Goal: Information Seeking & Learning: Check status

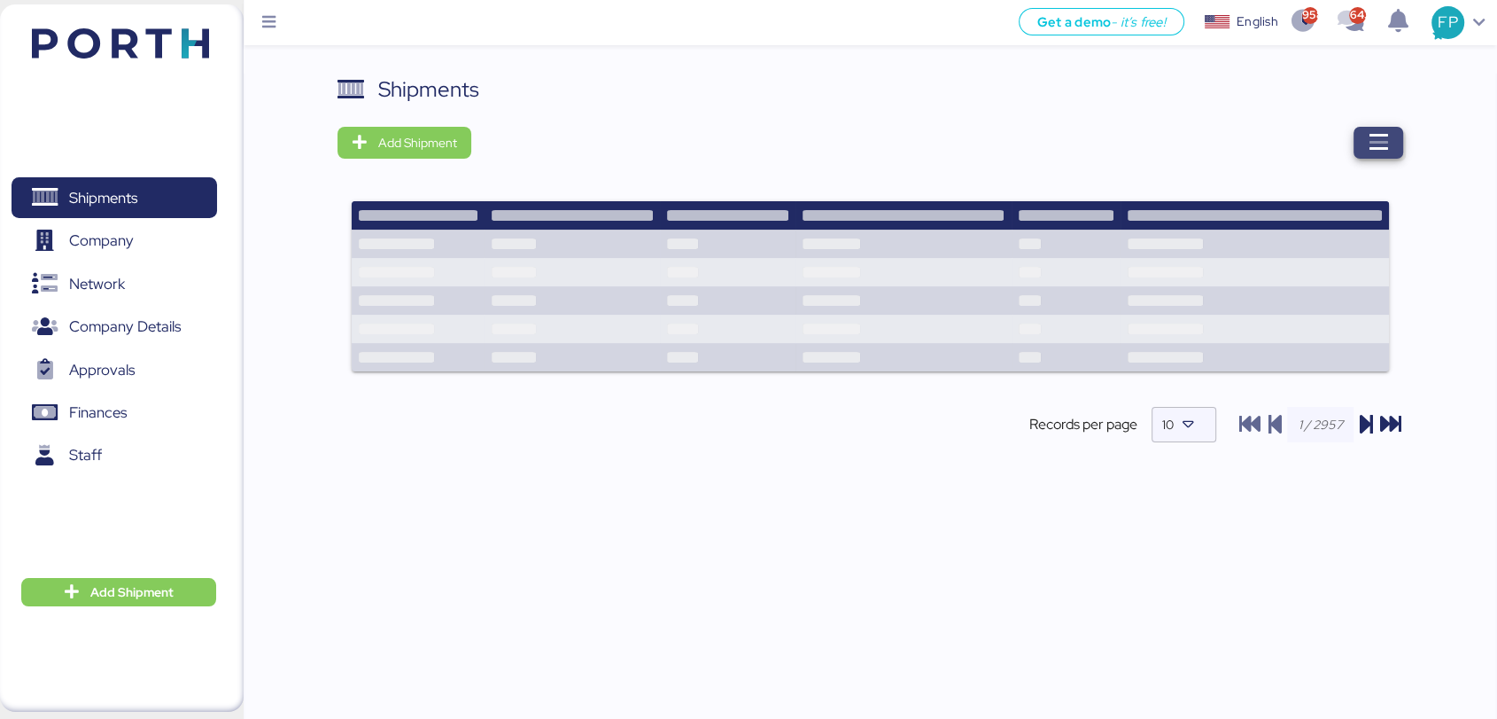
click at [1401, 150] on span "button" at bounding box center [1379, 143] width 50 height 32
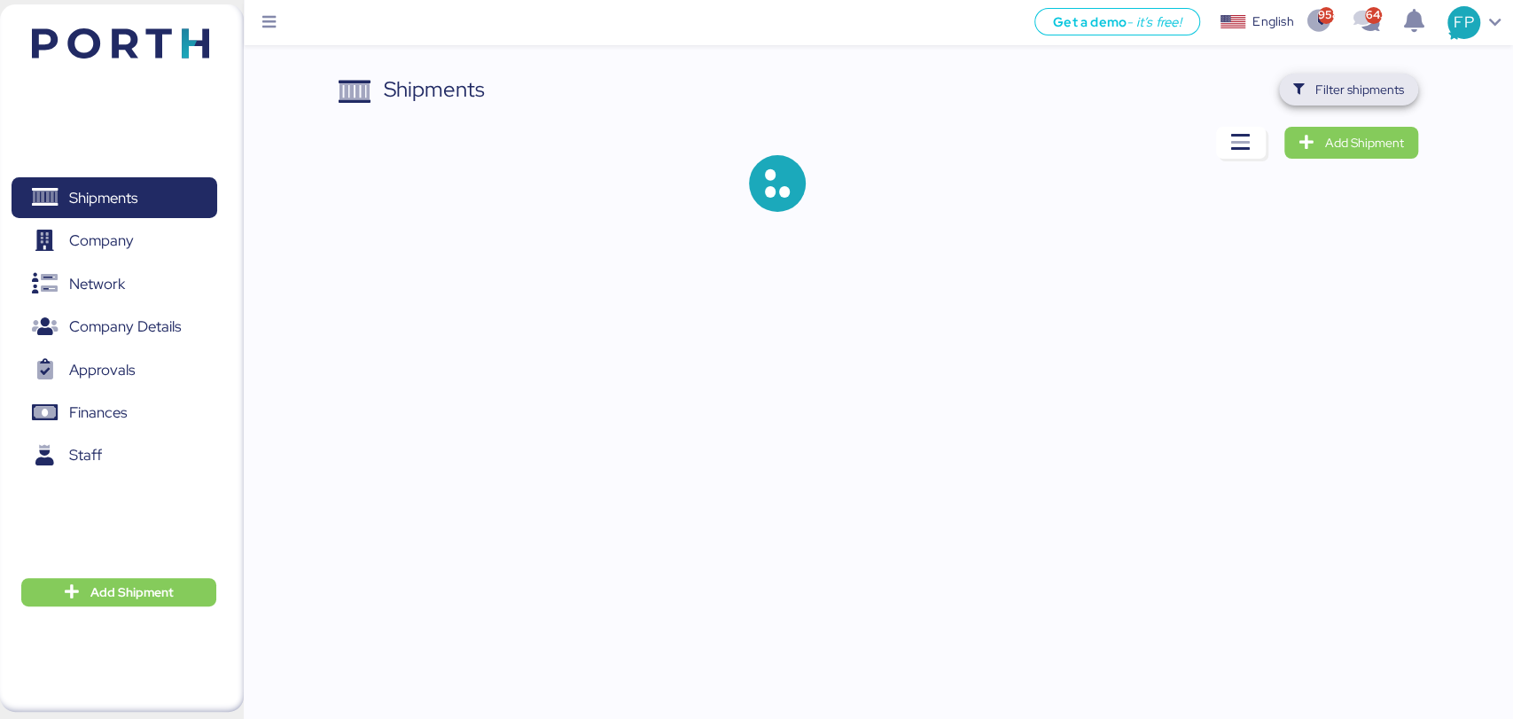
click at [1385, 99] on span "Filter shipments" at bounding box center [1348, 89] width 111 height 25
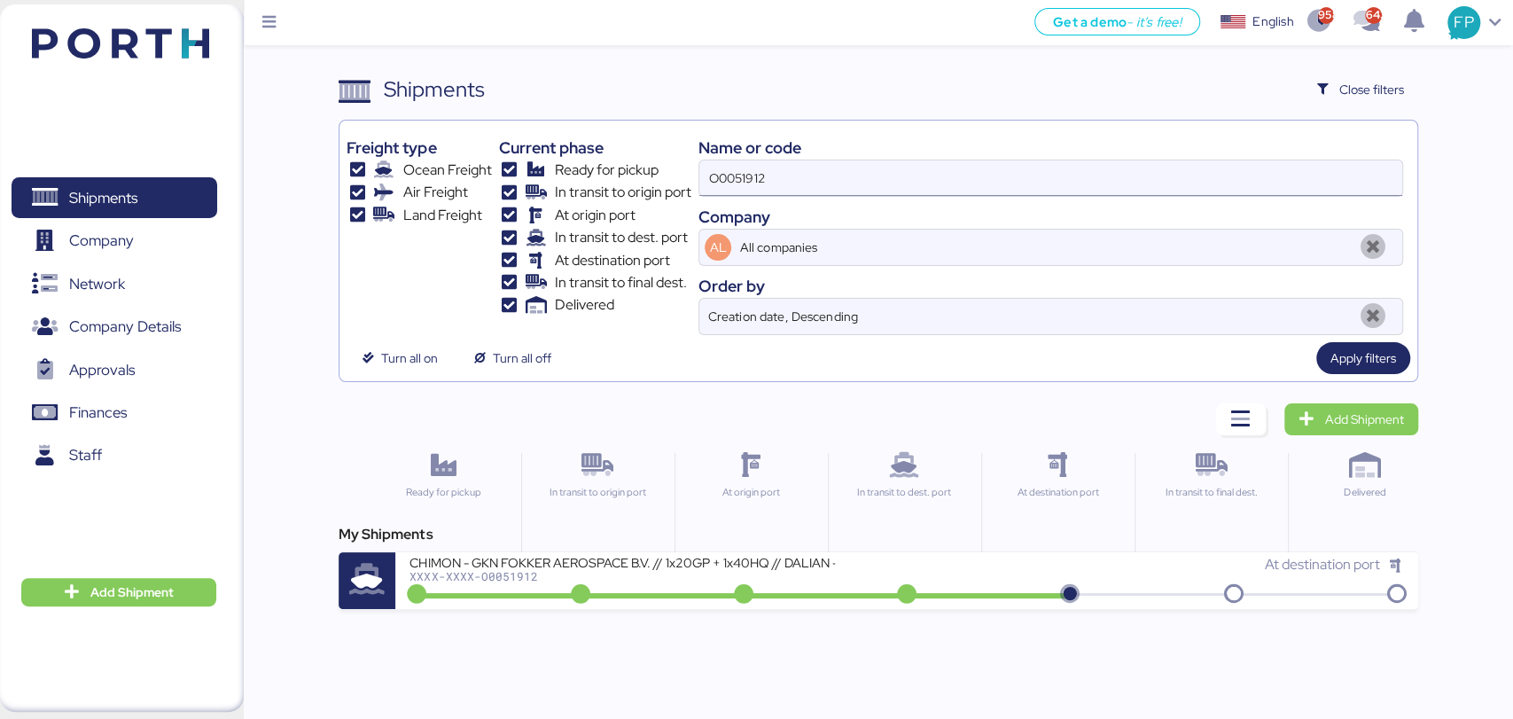
click at [755, 167] on input "O0051912" at bounding box center [1050, 177] width 702 height 35
paste input "96"
type input "O0051996"
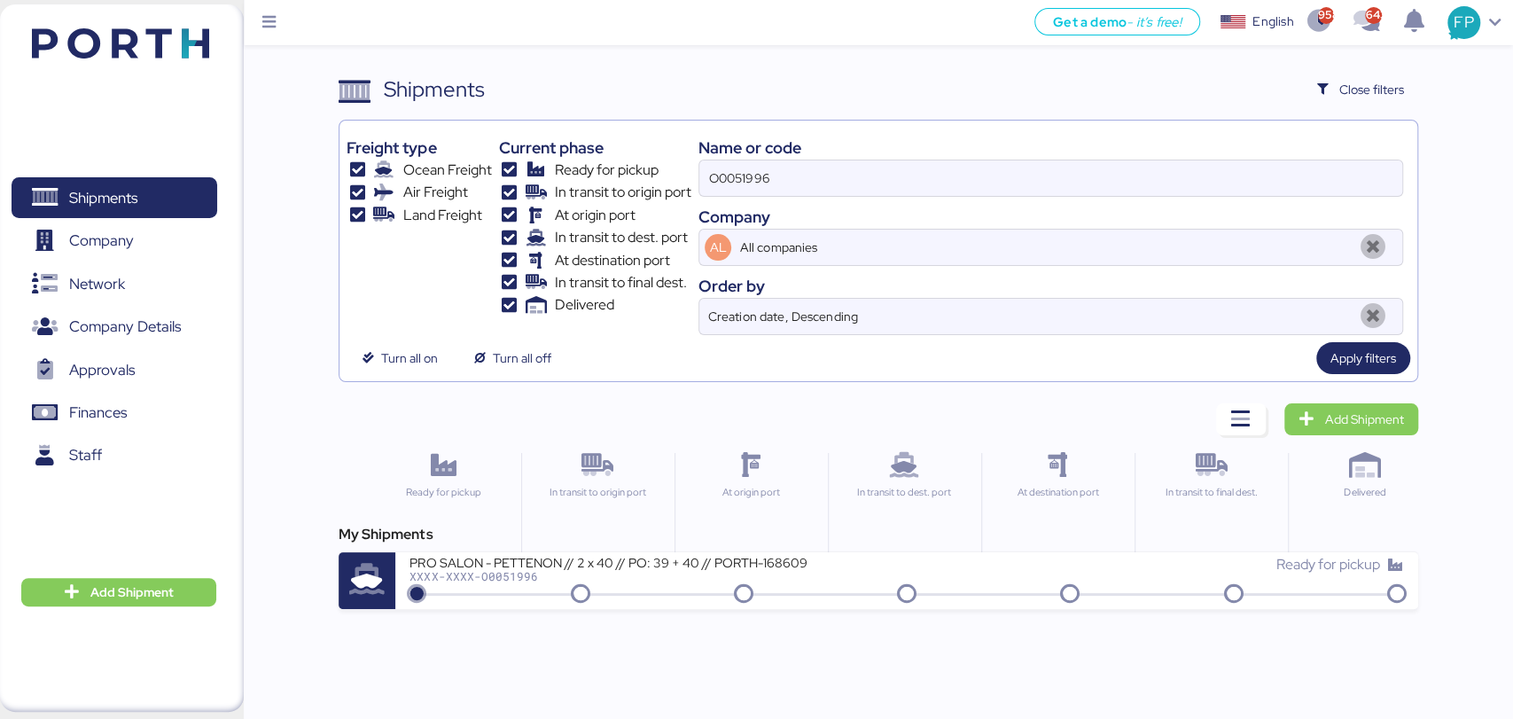
click at [628, 605] on div "PRO SALON - PETTENON // 2 x 40 // PO: 39 + 40 // PORTH-168609 XXXX-XXXX-O005199…" at bounding box center [906, 580] width 1022 height 57
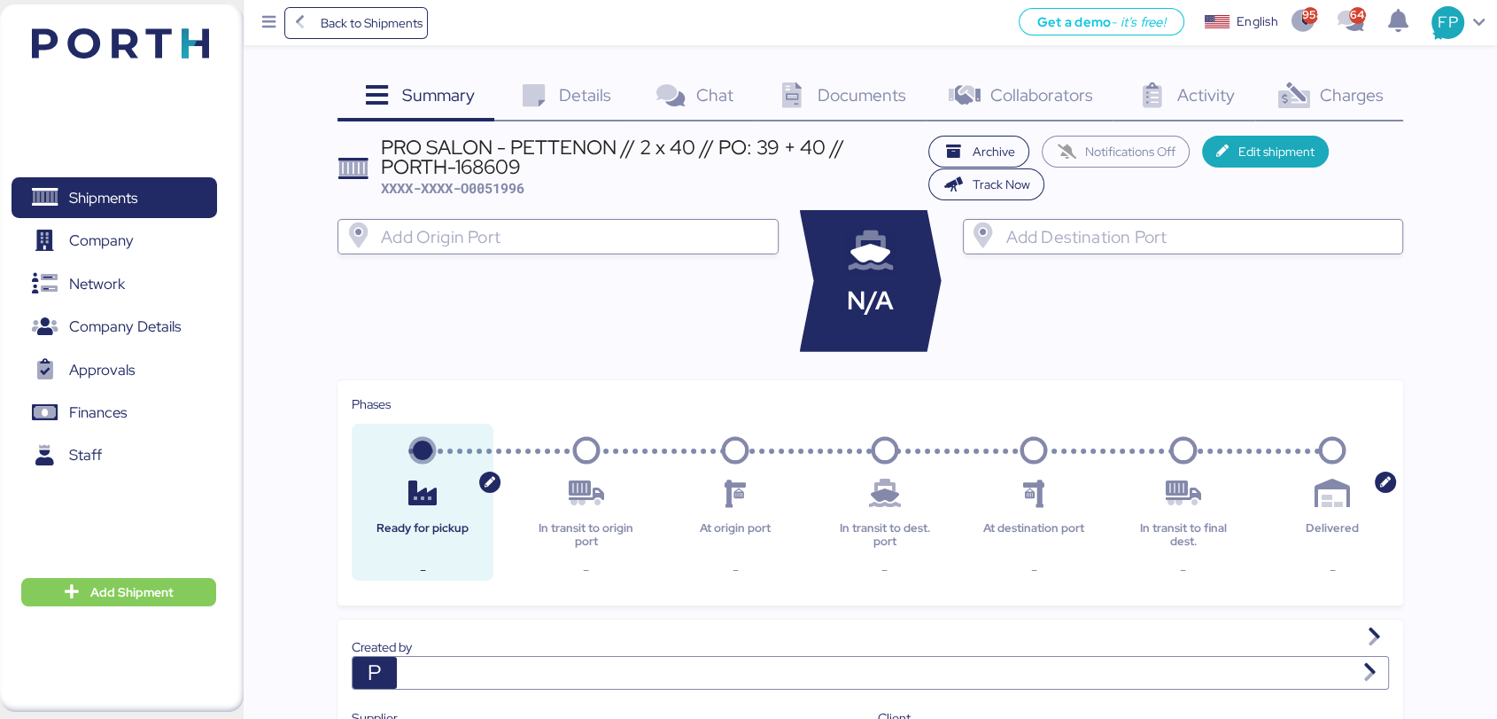
click at [1287, 89] on icon at bounding box center [1294, 96] width 38 height 26
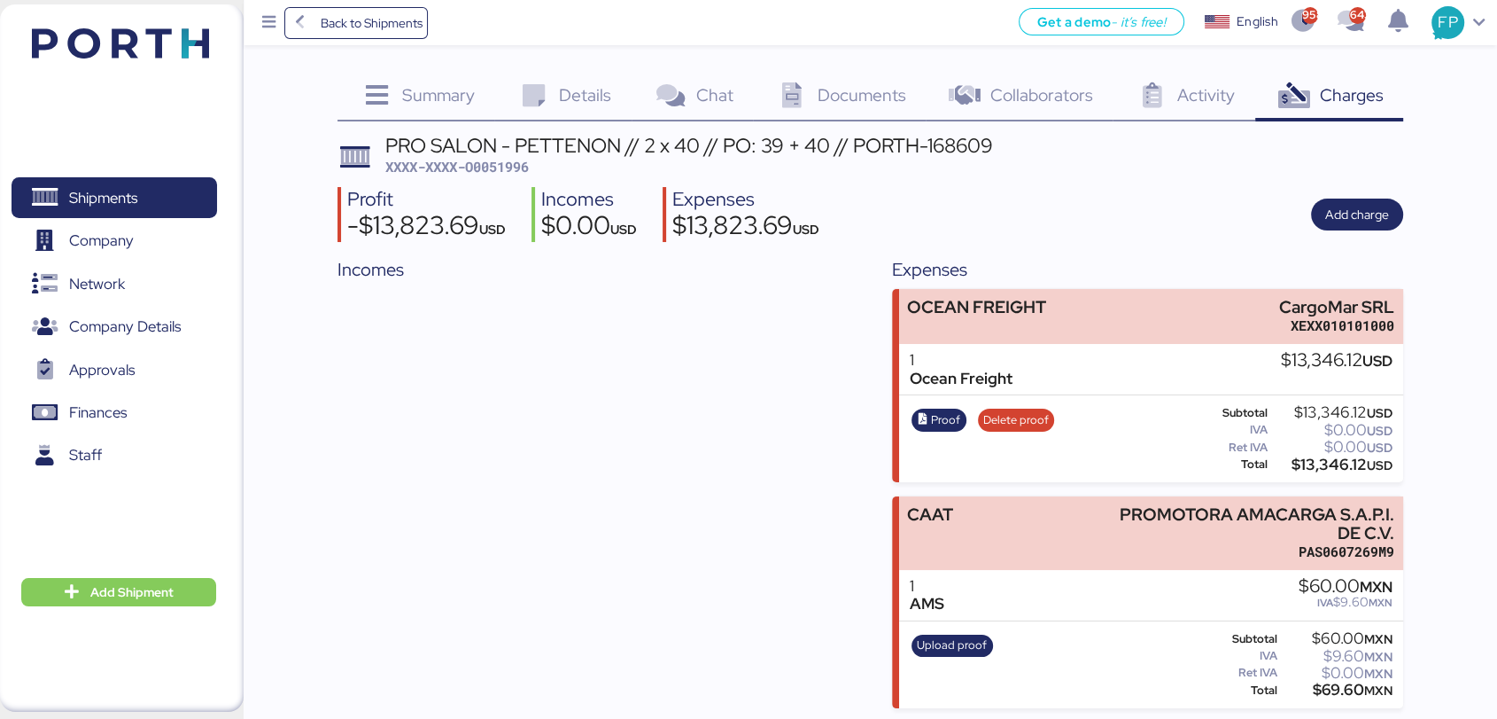
click at [525, 160] on span "XXXX-XXXX-O0051996" at bounding box center [457, 167] width 144 height 18
click at [525, 158] on span "XXXX-XXXX-O0051996" at bounding box center [457, 167] width 144 height 18
click at [519, 167] on span "XXXX-XXXX-O0051996" at bounding box center [457, 167] width 144 height 18
copy span "O0051996"
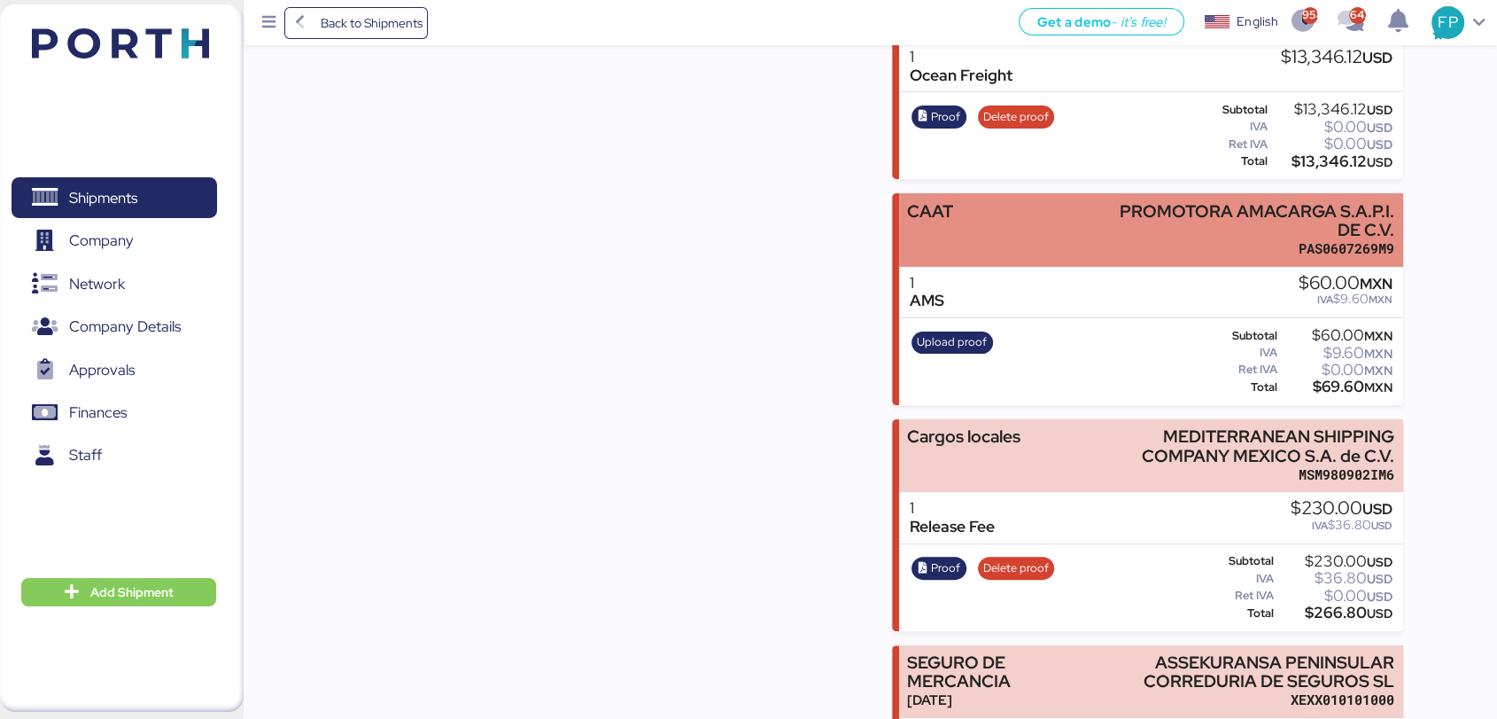
scroll to position [465, 0]
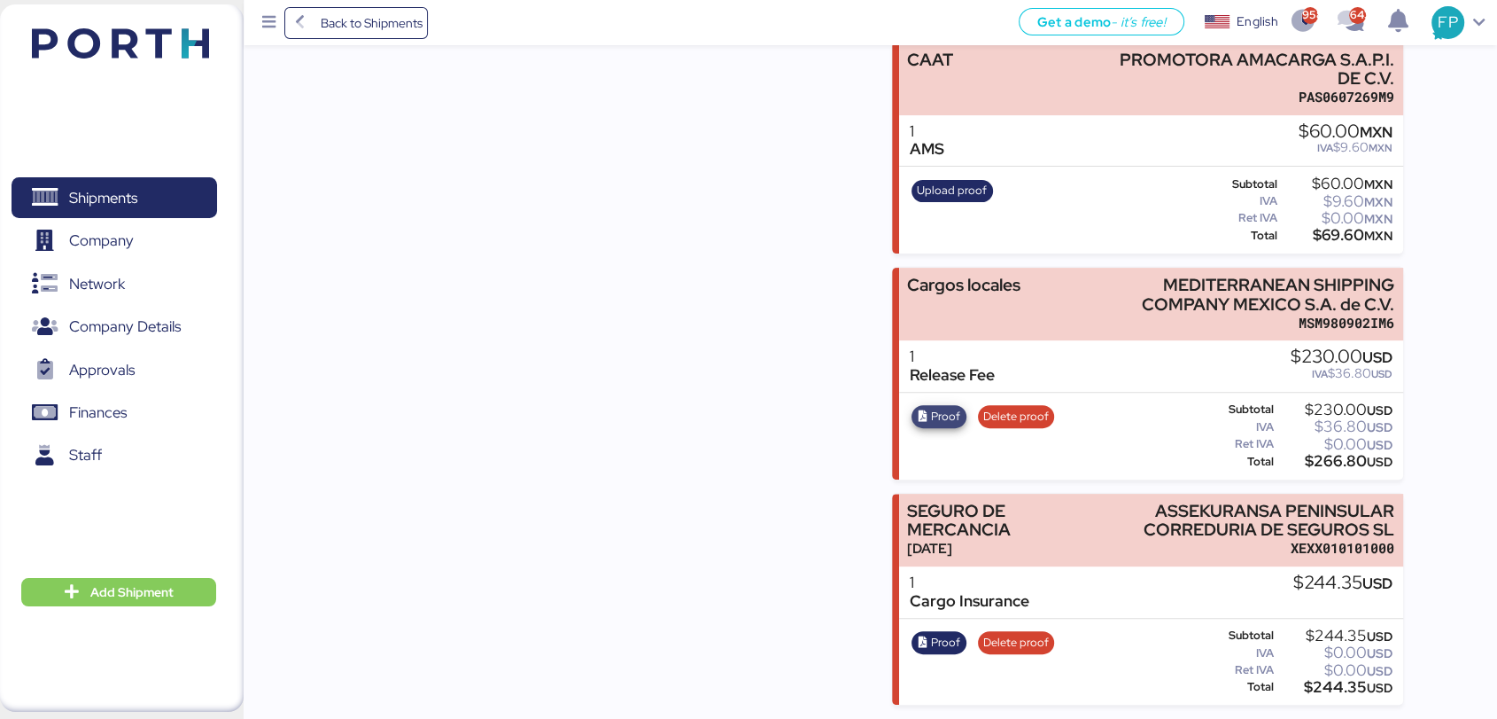
click at [934, 408] on span "Proof" at bounding box center [945, 416] width 29 height 19
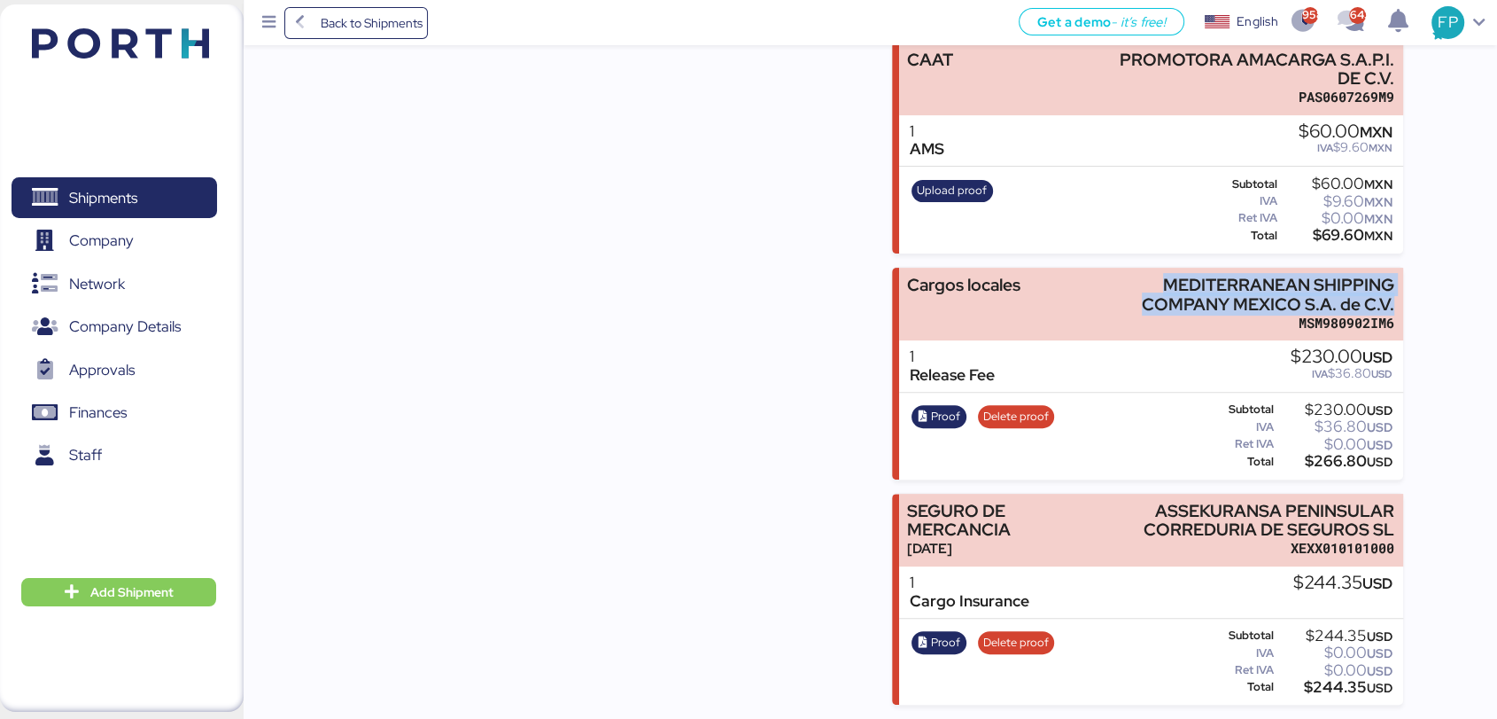
drag, startPoint x: 1162, startPoint y: 274, endPoint x: 1445, endPoint y: 306, distance: 285.3
click at [1445, 306] on div "Summary 0 Details 0 Chat 0 Documents 0 Collaborators 0 Activity 0 Charges 0 PRO…" at bounding box center [748, 124] width 1497 height 1159
copy div "MEDITERRANEAN SHIPPING COMPANY MEXICO S.A. de C.V."
click at [1332, 463] on div "$266.80 USD" at bounding box center [1335, 461] width 115 height 13
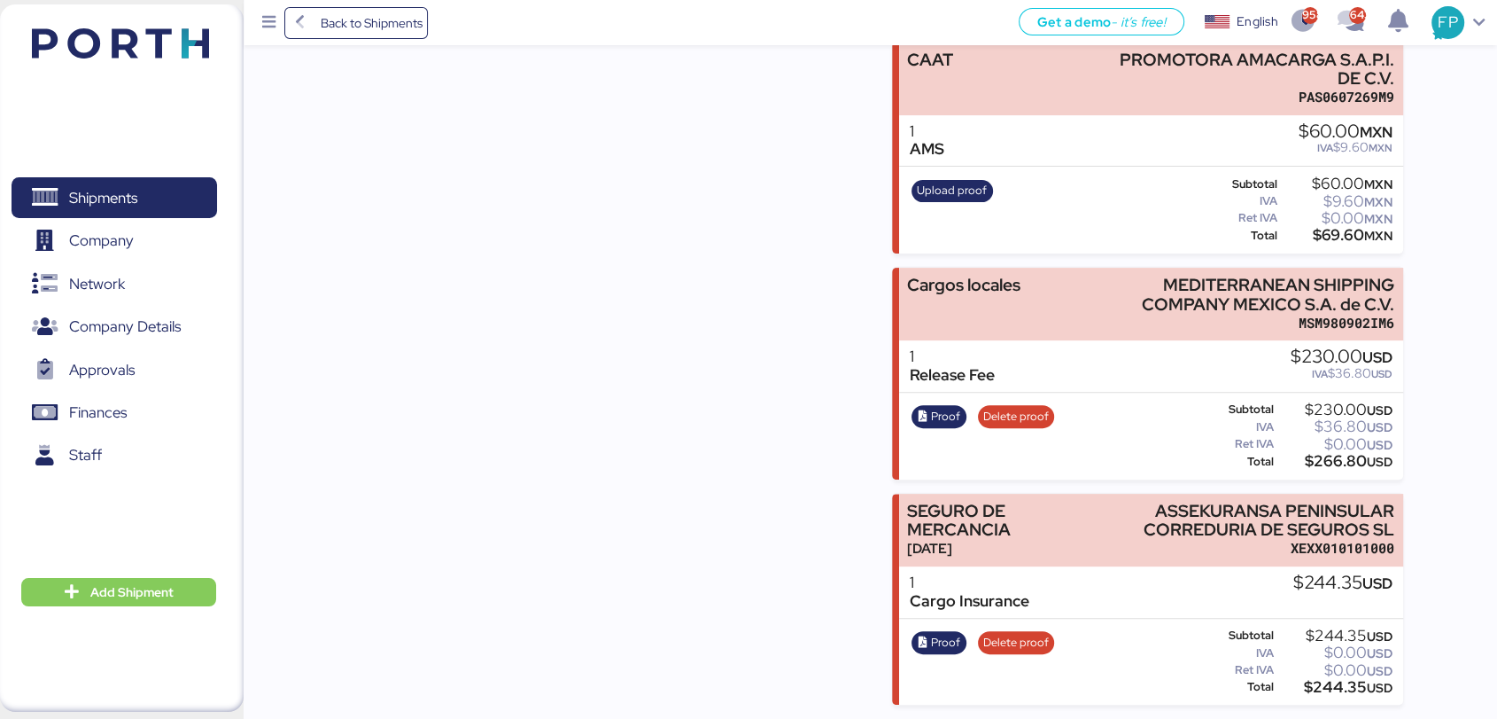
copy div "266.80"
click at [945, 408] on span "Proof" at bounding box center [945, 416] width 29 height 19
click at [735, 424] on div "Incomes" at bounding box center [593, 253] width 511 height 903
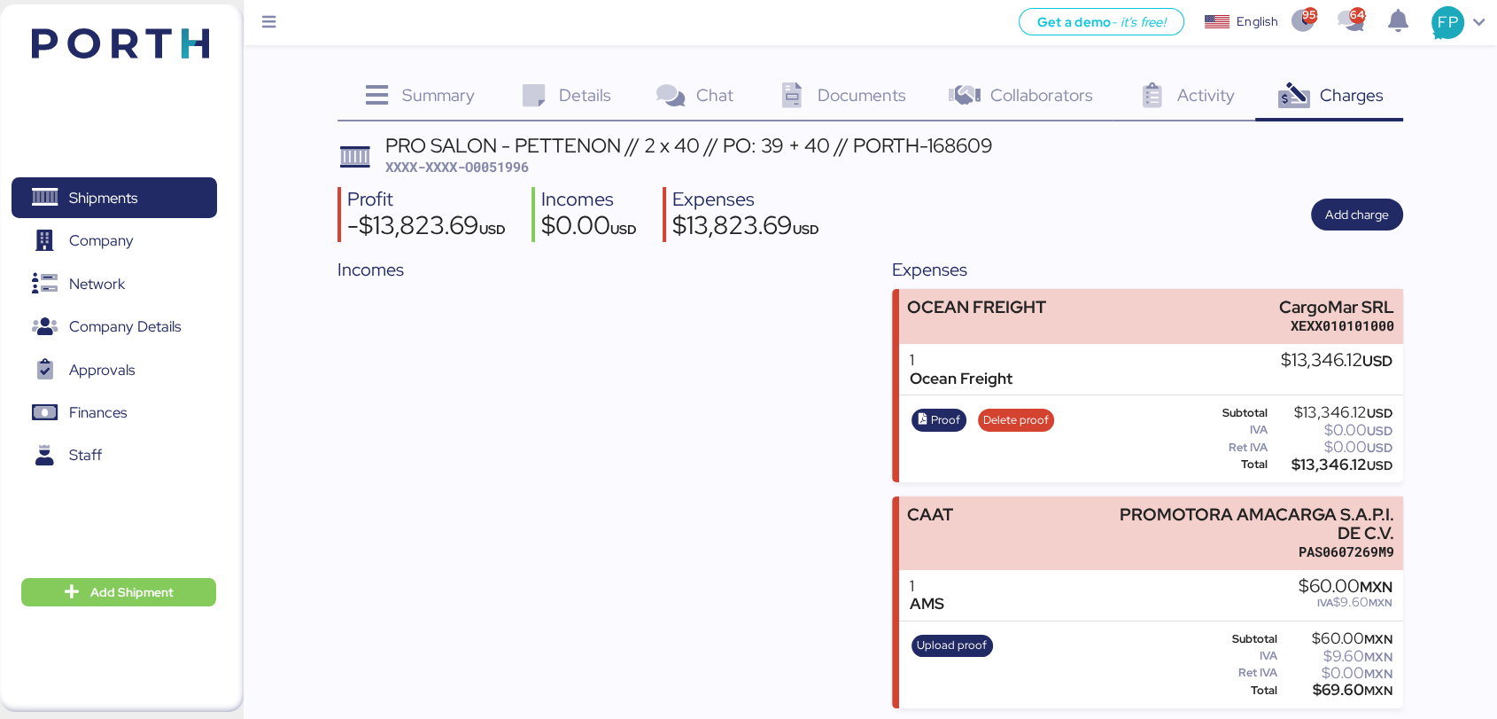
click at [510, 167] on span "XXXX-XXXX-O0051996" at bounding box center [457, 167] width 144 height 18
copy span "O0051996"
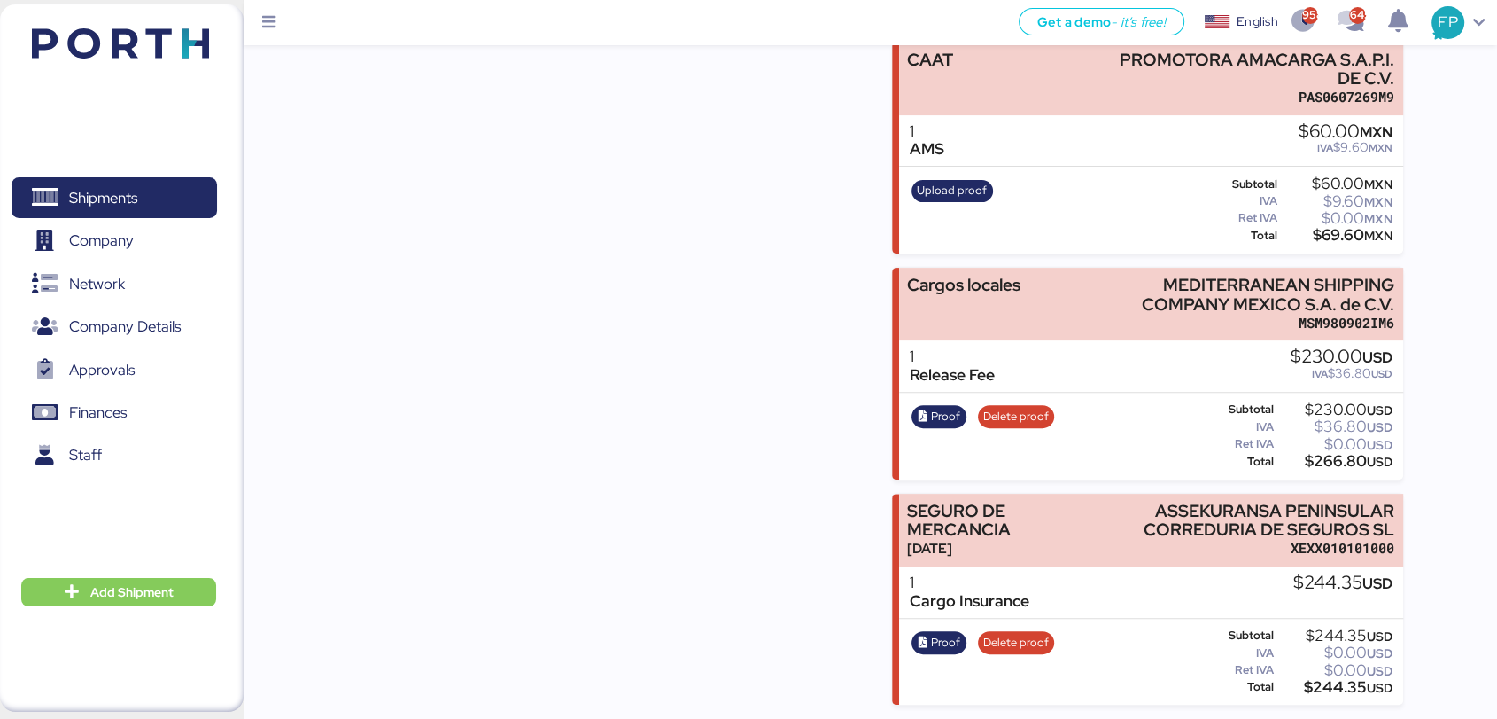
scroll to position [462, 0]
click at [1320, 455] on div "$266.80 USD" at bounding box center [1335, 461] width 115 height 13
copy div "266.80"
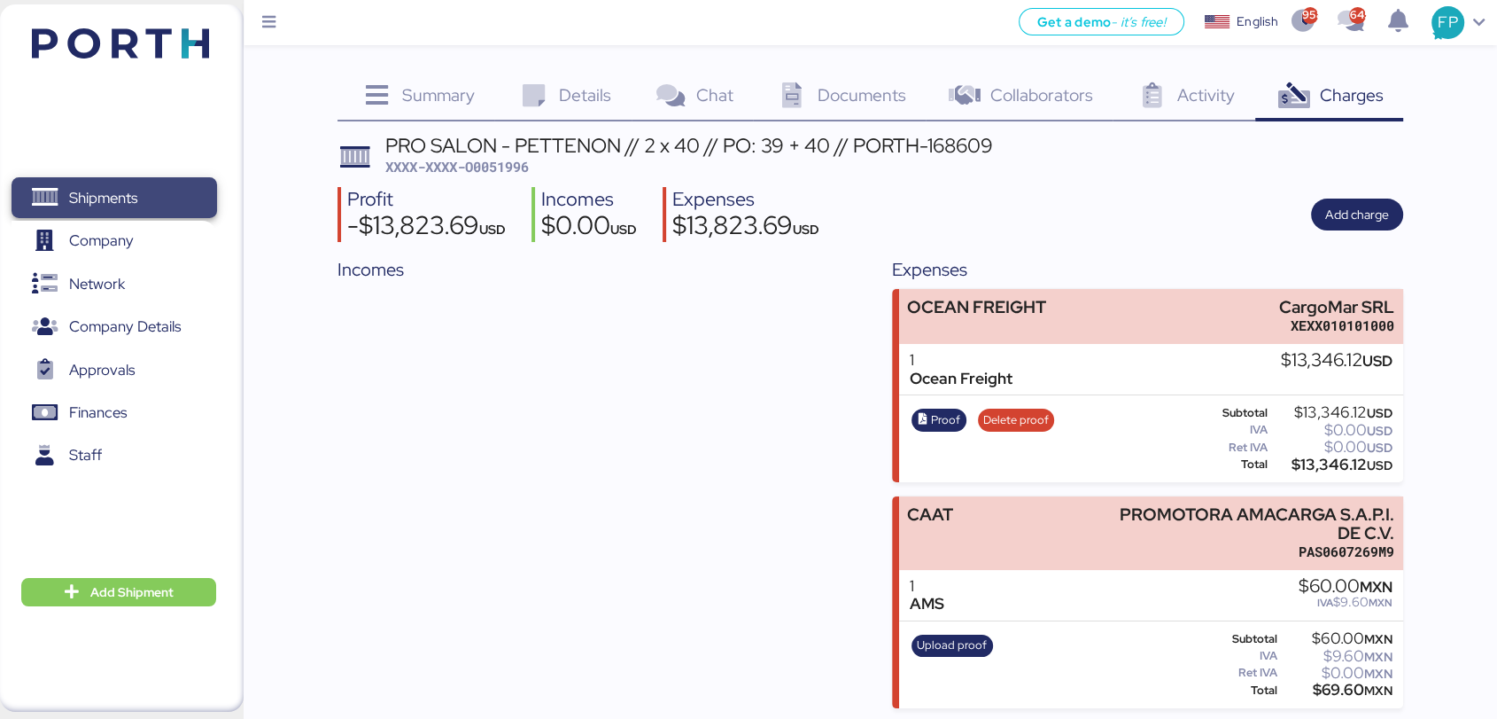
click at [136, 185] on span "Shipments" at bounding box center [114, 198] width 191 height 26
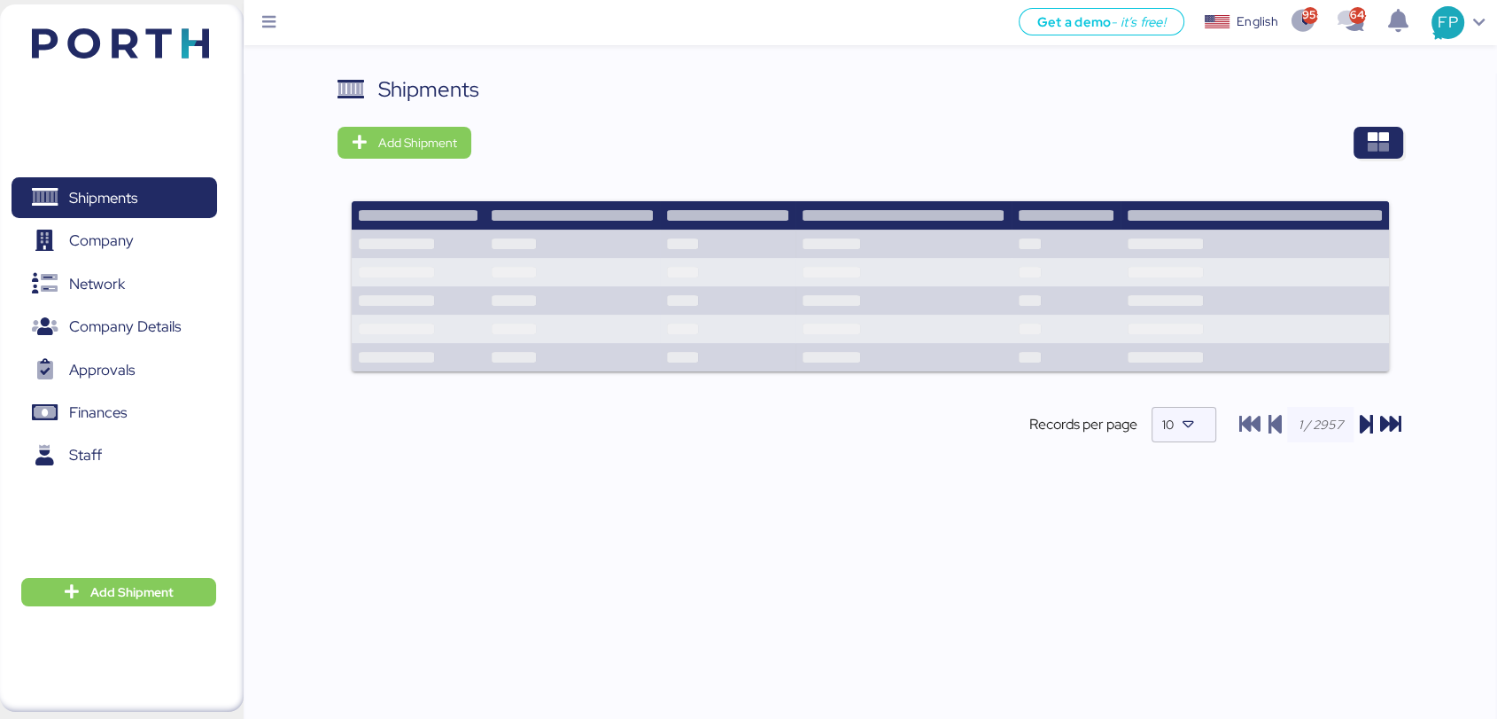
click at [1409, 144] on div "Shipments Add Shipment Shipment Name YAMATO - MAGNA / YMM-OI-237 / MBL: QDUC250…" at bounding box center [871, 401] width 1254 height 654
click at [1389, 144] on icon "button" at bounding box center [1378, 142] width 21 height 21
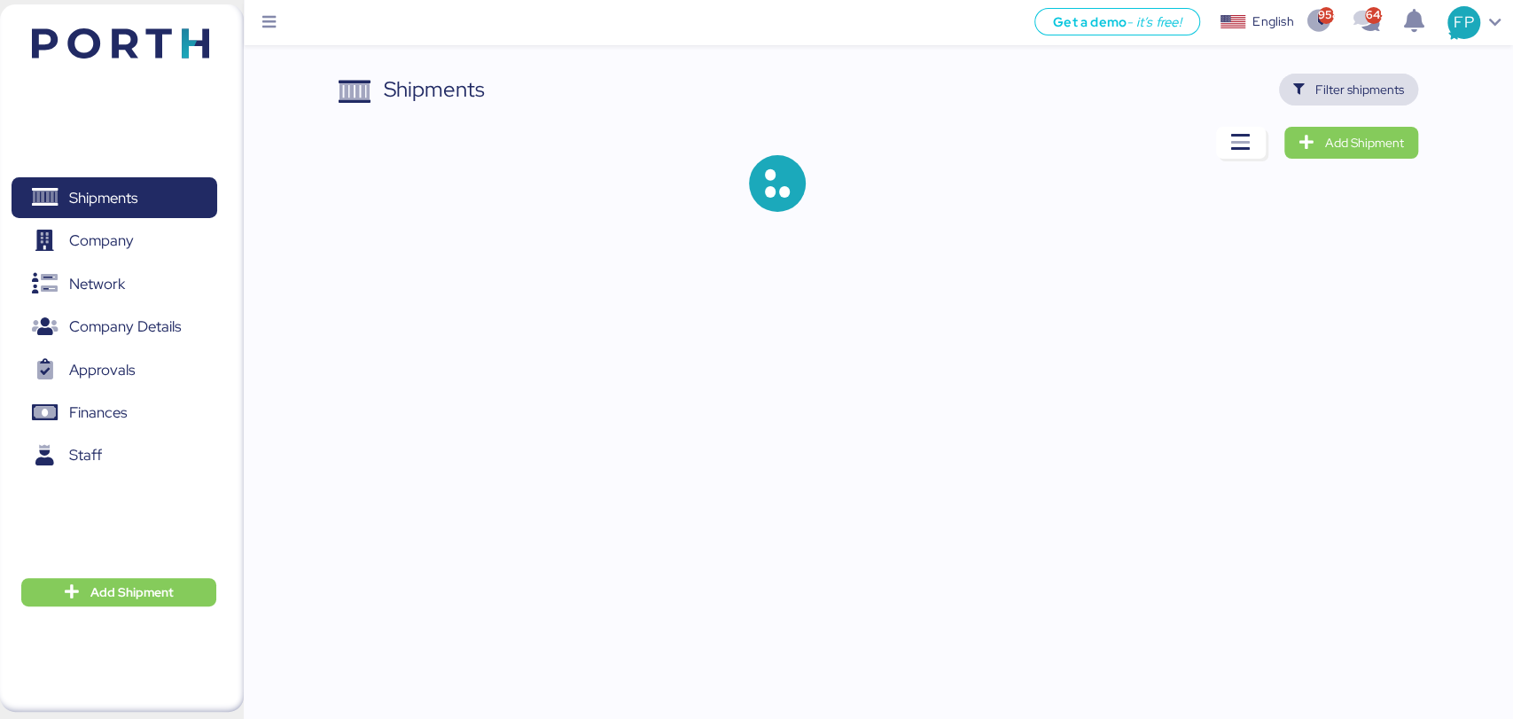
click at [1368, 97] on span "Filter shipments" at bounding box center [1359, 89] width 89 height 21
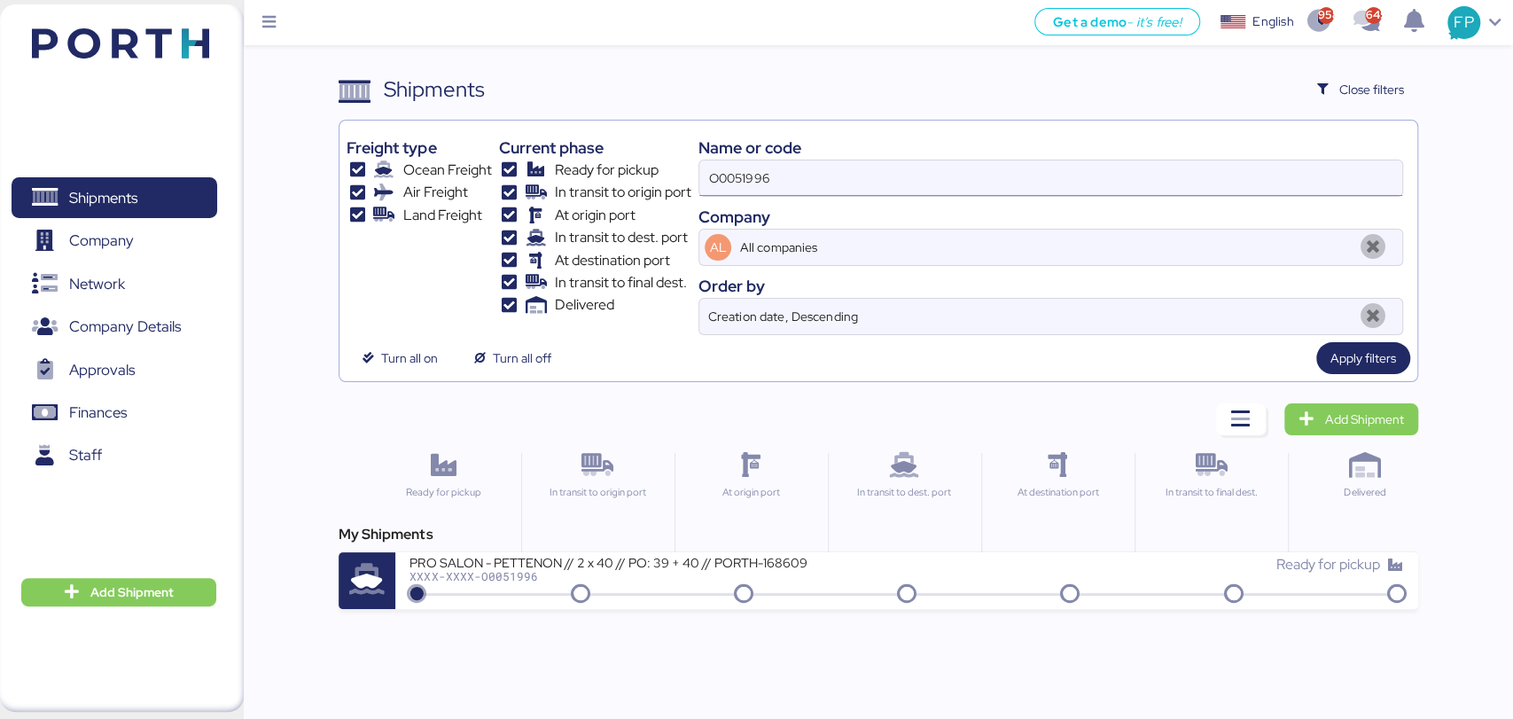
click at [723, 179] on input "O0051996" at bounding box center [1050, 177] width 702 height 35
paste input "82"
type input "O0051982"
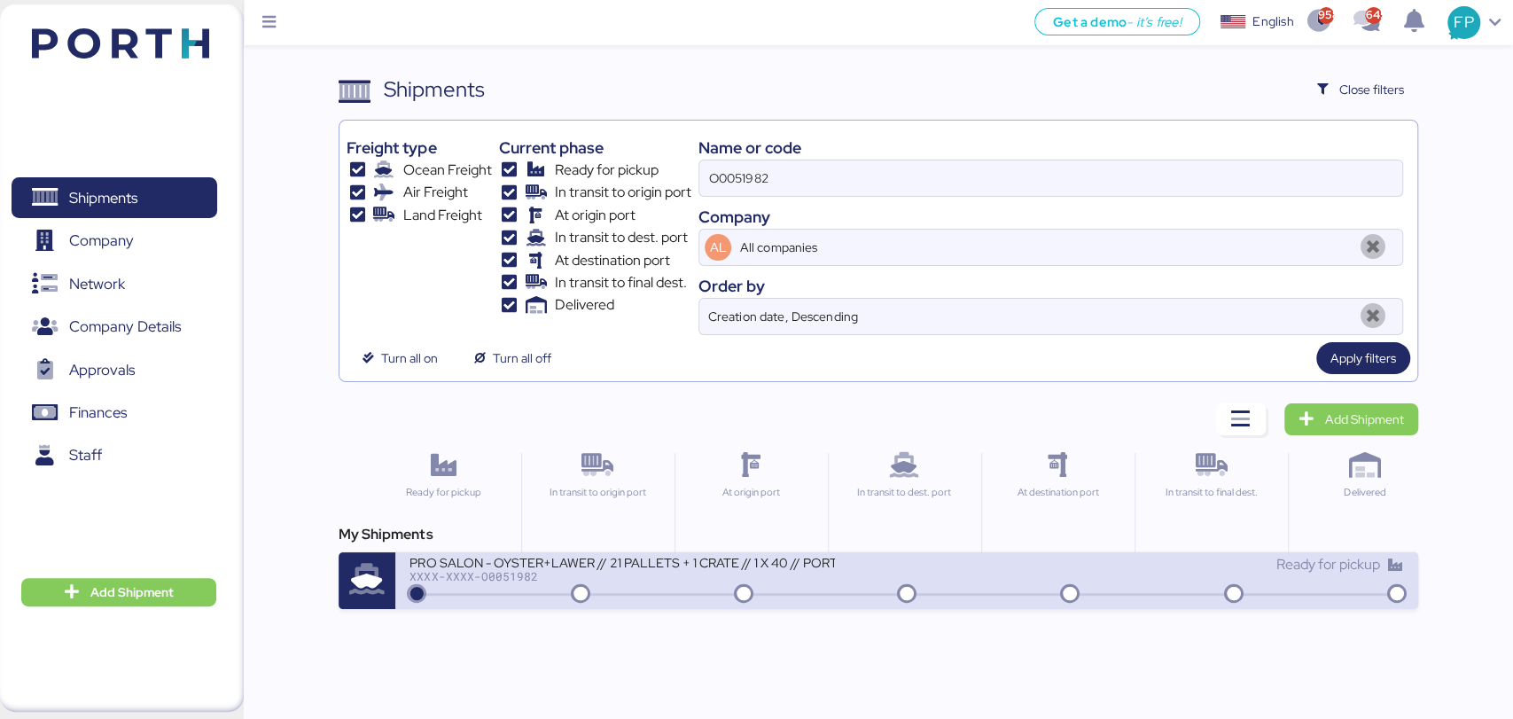
click at [634, 557] on div "PRO SALON - OYSTER+LAWER // 21 PALLETS + 1 CRATE // 1 X 40 // PORTH-168228" at bounding box center [621, 561] width 425 height 15
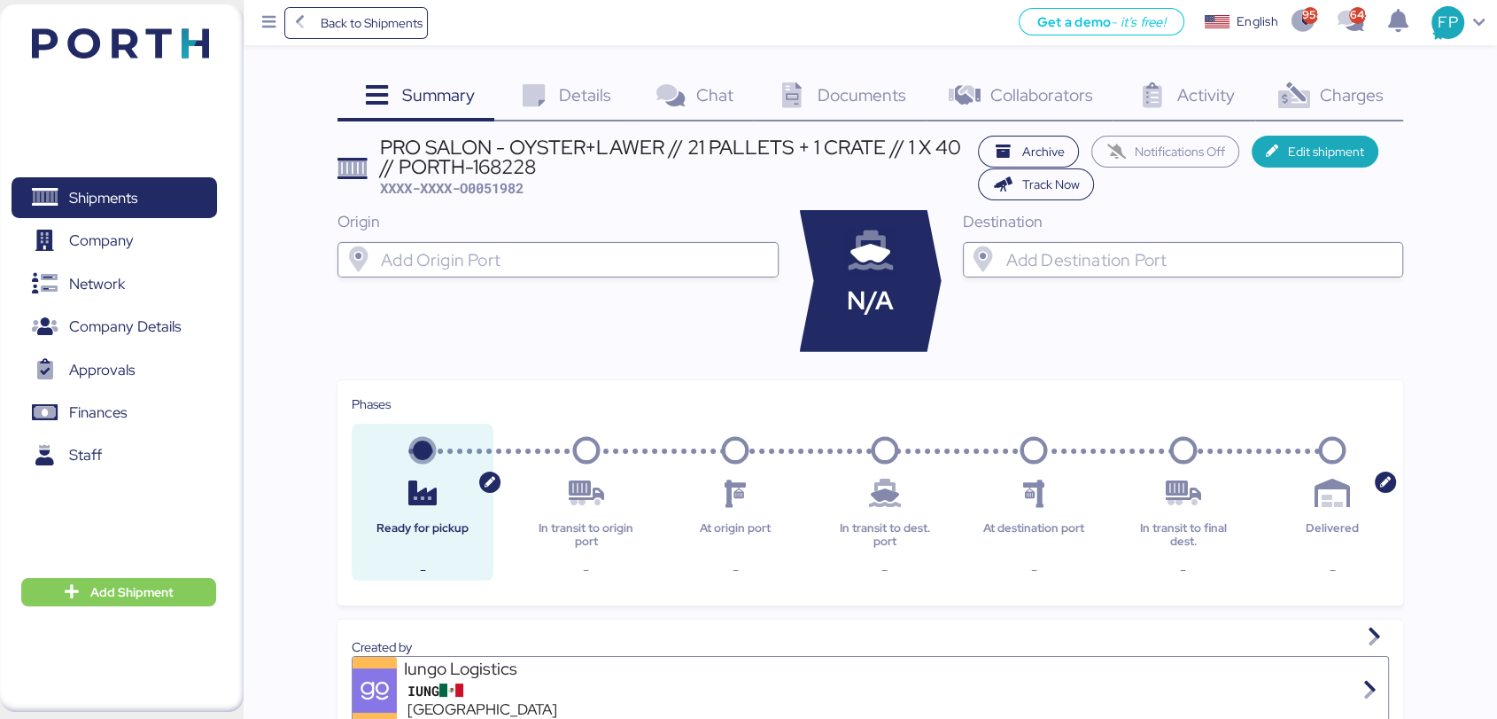
click at [1311, 85] on icon at bounding box center [1294, 96] width 38 height 26
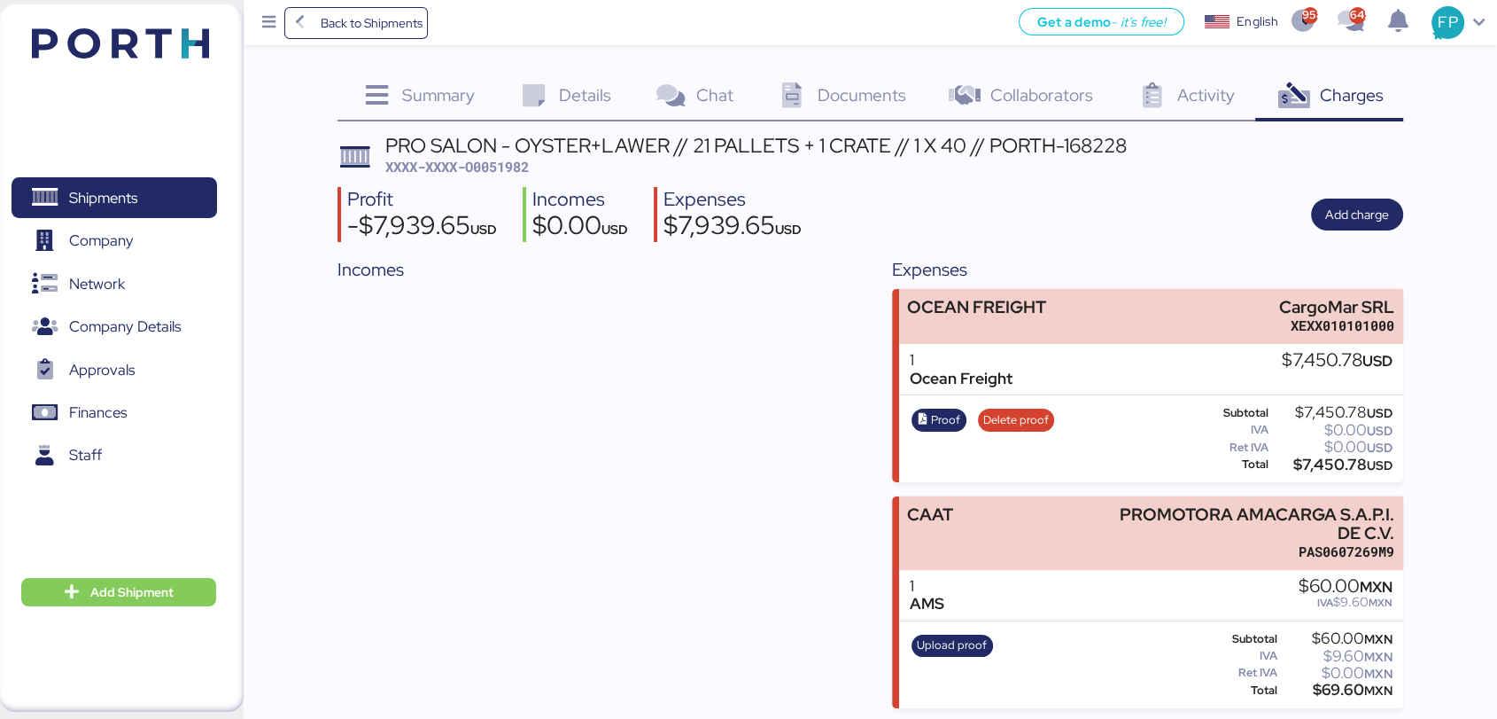
click at [495, 175] on div "PRO SALON - OYSTER+LAWER // 21 PALLETS + 1 CRATE // 1 X 40 // PORTH-168228 XXXX…" at bounding box center [871, 648] width 1066 height 1024
click at [500, 161] on span "XXXX-XXXX-O0051982" at bounding box center [457, 167] width 144 height 18
copy span "O0051982"
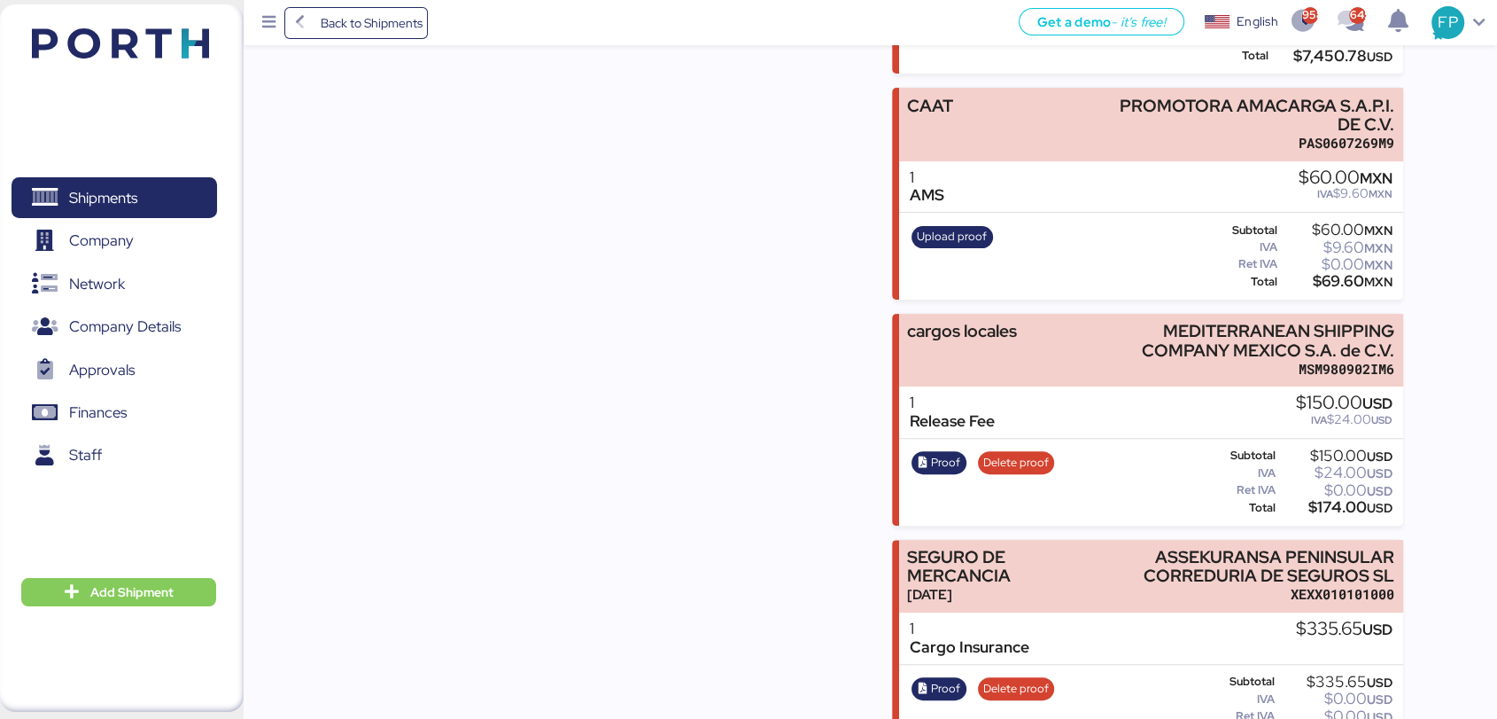
scroll to position [465, 0]
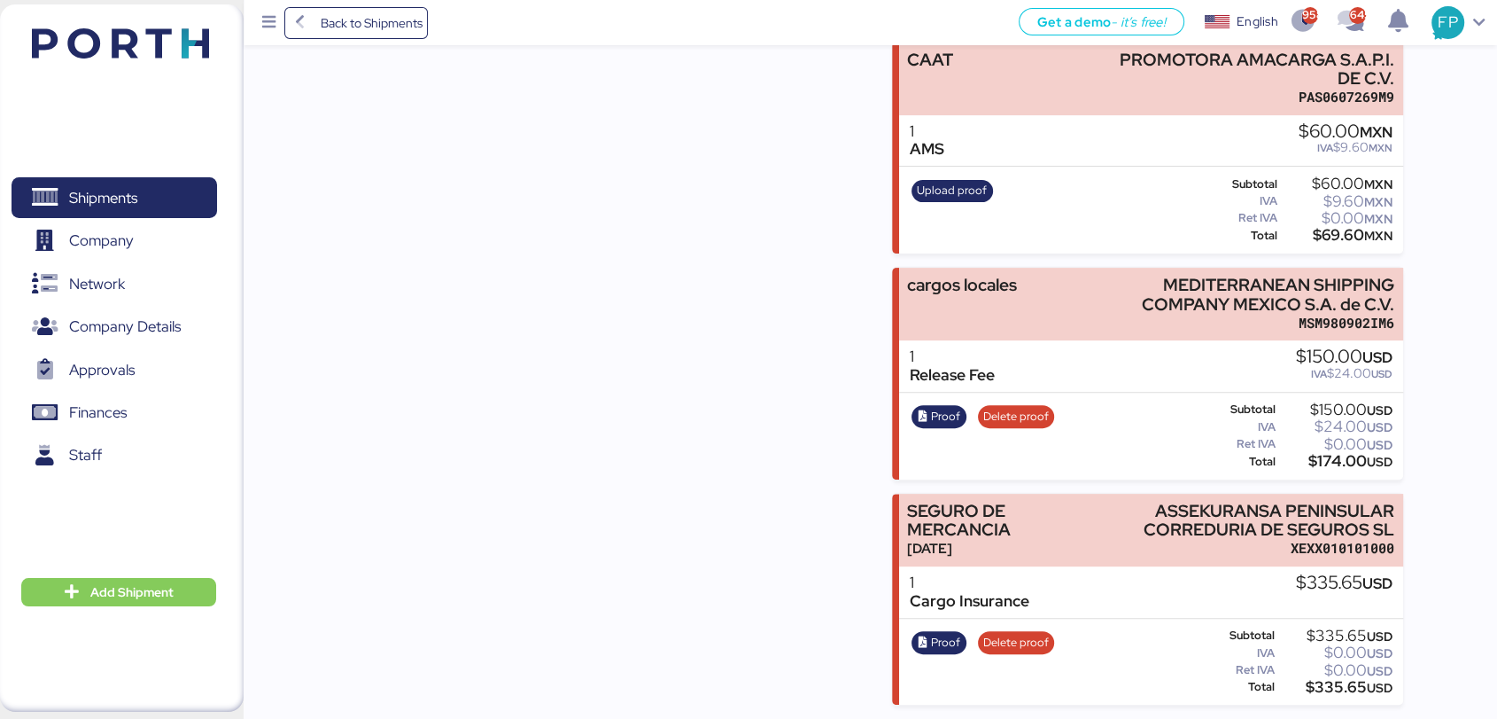
click at [1326, 455] on div "$174.00 USD" at bounding box center [1336, 461] width 113 height 13
copy div "174.00"
click at [932, 421] on div "Proof Delete proof" at bounding box center [983, 436] width 154 height 73
click at [948, 407] on span "Proof" at bounding box center [945, 416] width 29 height 19
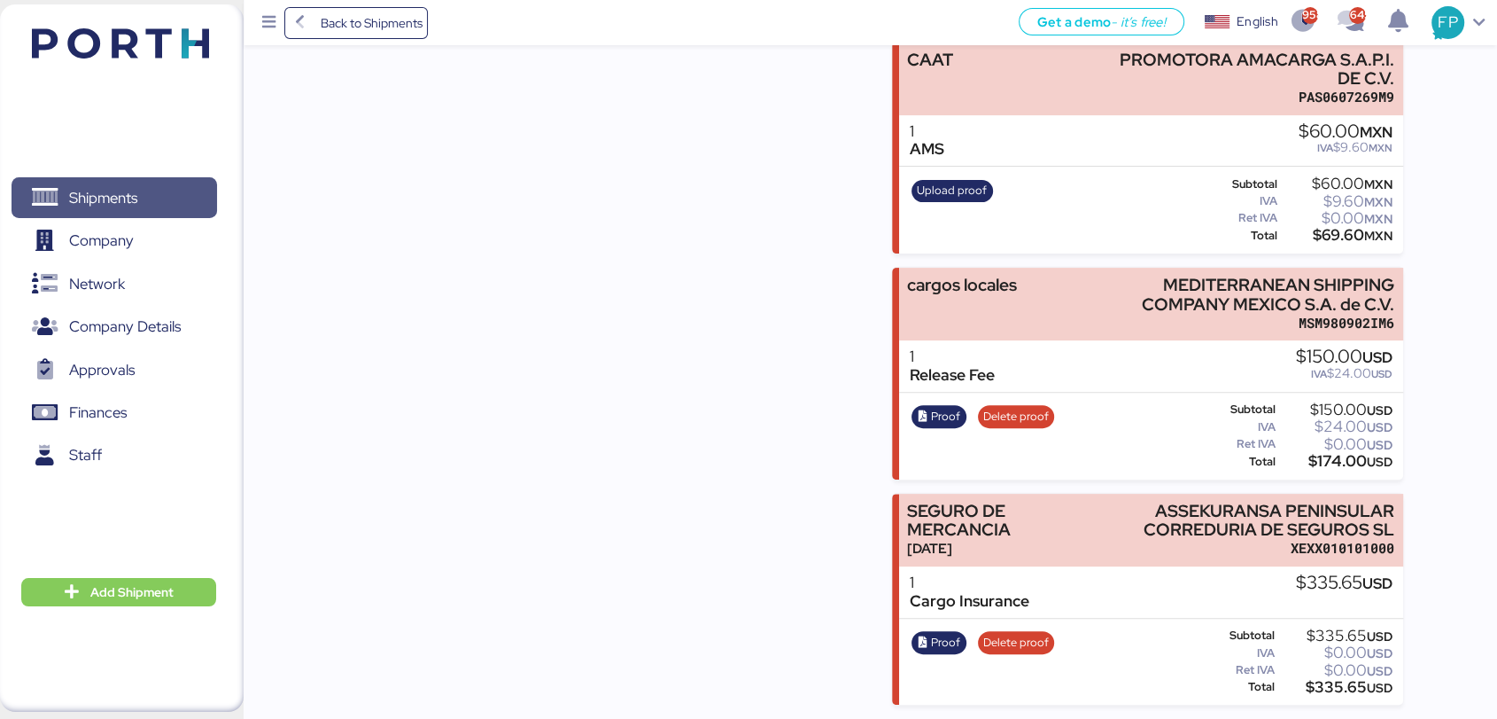
drag, startPoint x: 144, startPoint y: 205, endPoint x: 225, endPoint y: 185, distance: 83.8
click at [144, 205] on span "Shipments" at bounding box center [114, 198] width 191 height 26
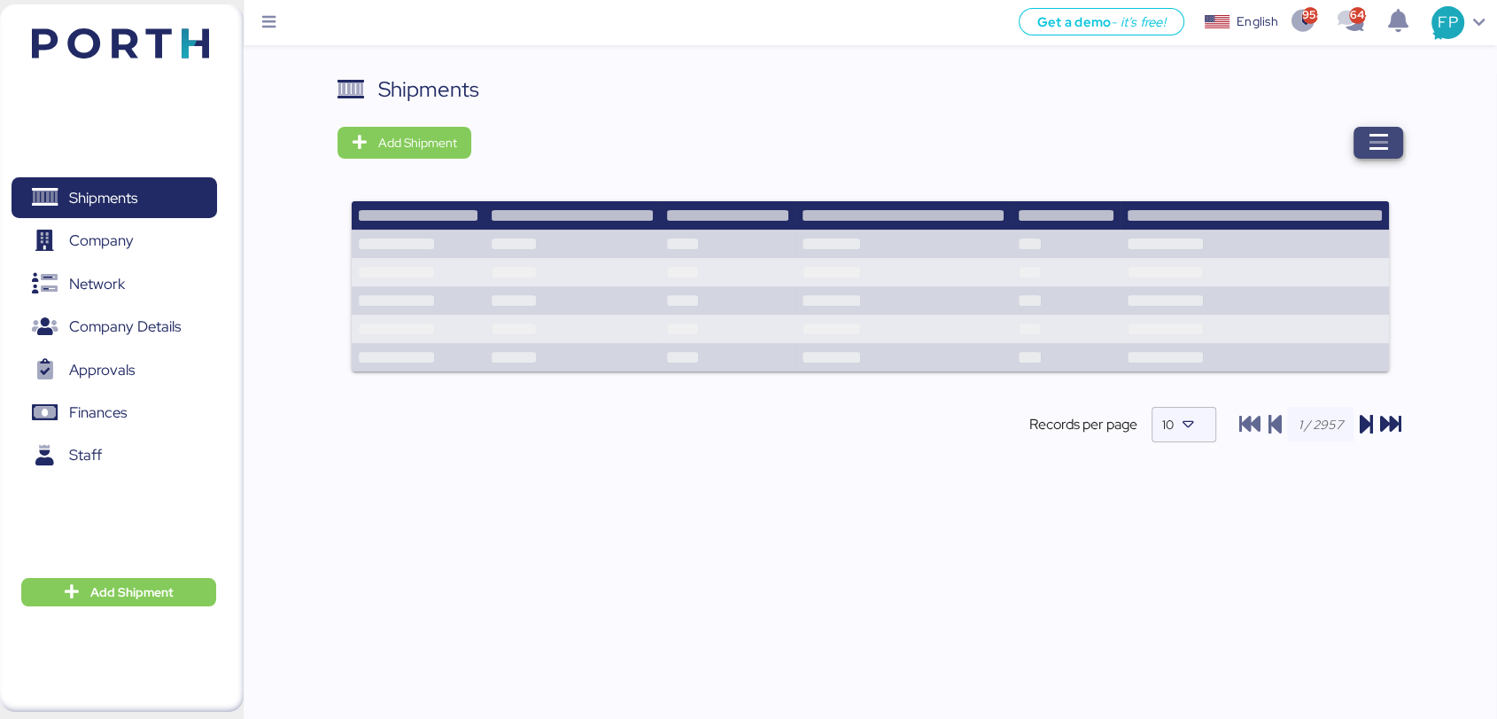
click at [1400, 149] on span "button" at bounding box center [1379, 143] width 50 height 32
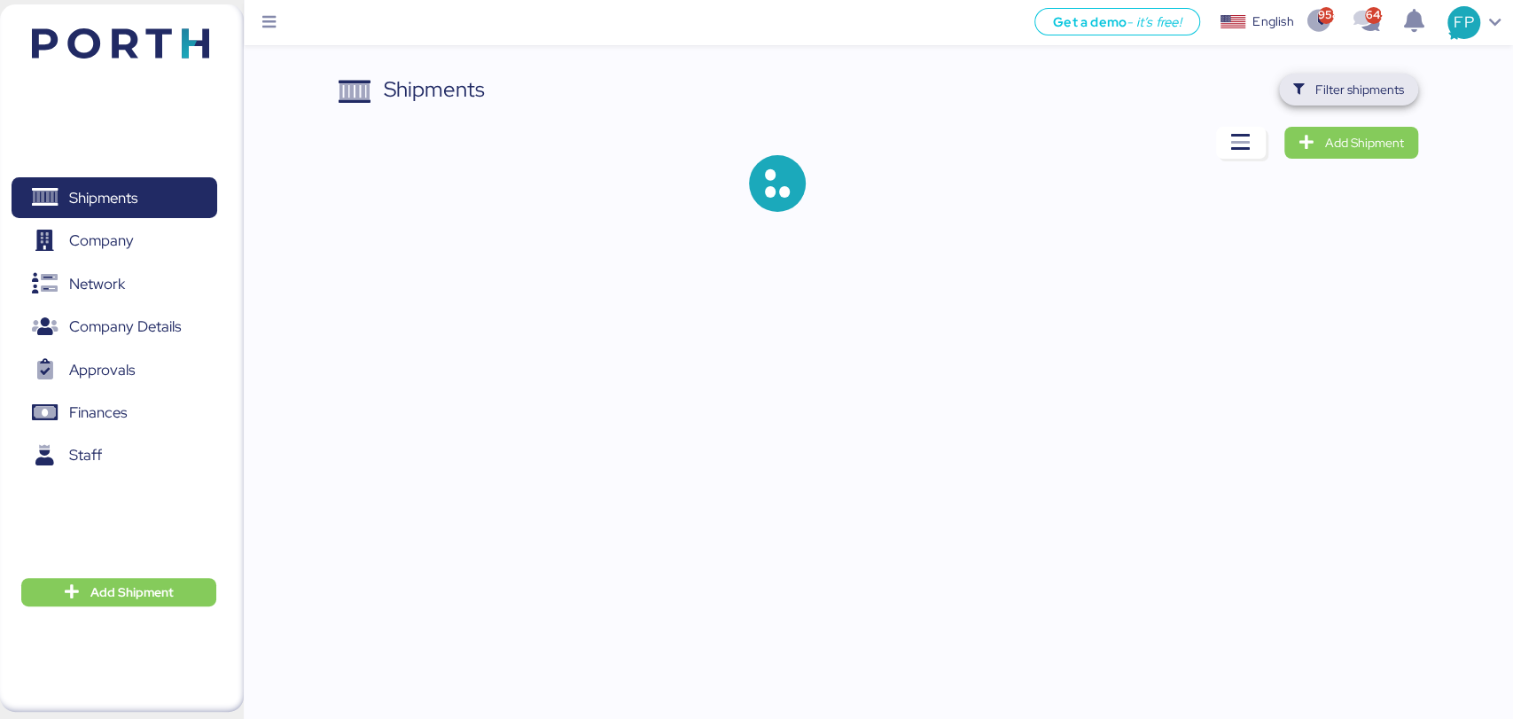
click at [1291, 91] on span "Filter shipments" at bounding box center [1348, 90] width 139 height 32
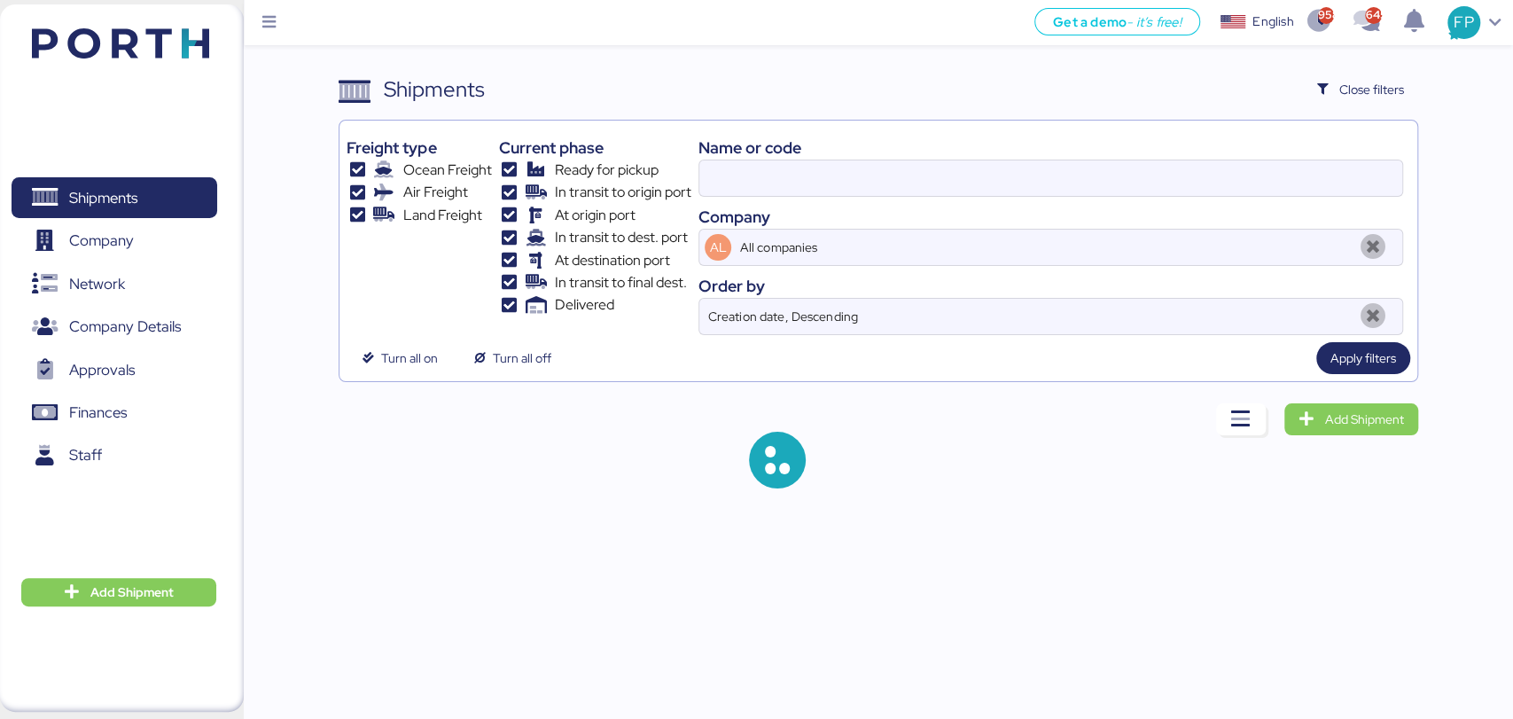
type input "O0051982"
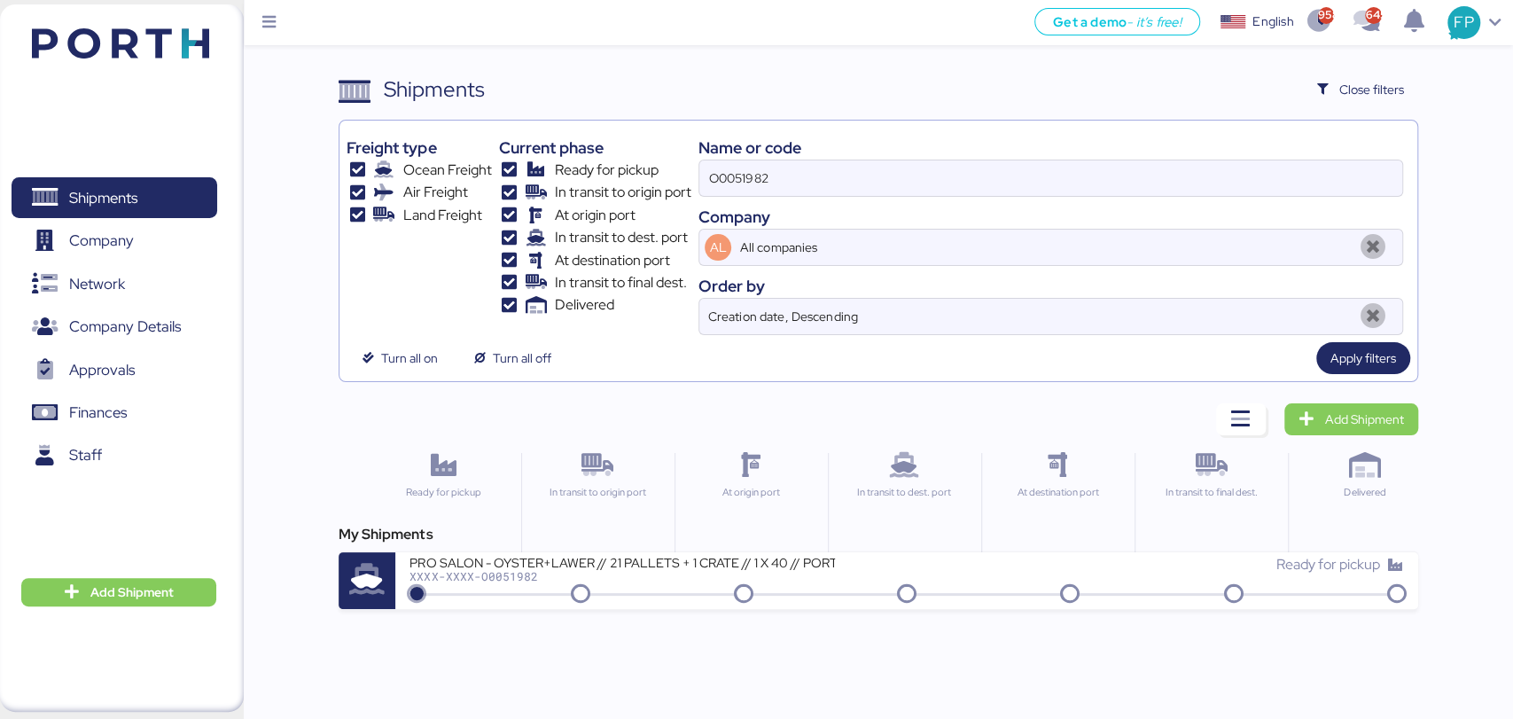
click at [715, 149] on div "Name or code" at bounding box center [1050, 148] width 704 height 24
click at [739, 180] on input "O0051982" at bounding box center [1050, 177] width 702 height 35
type input "52077"
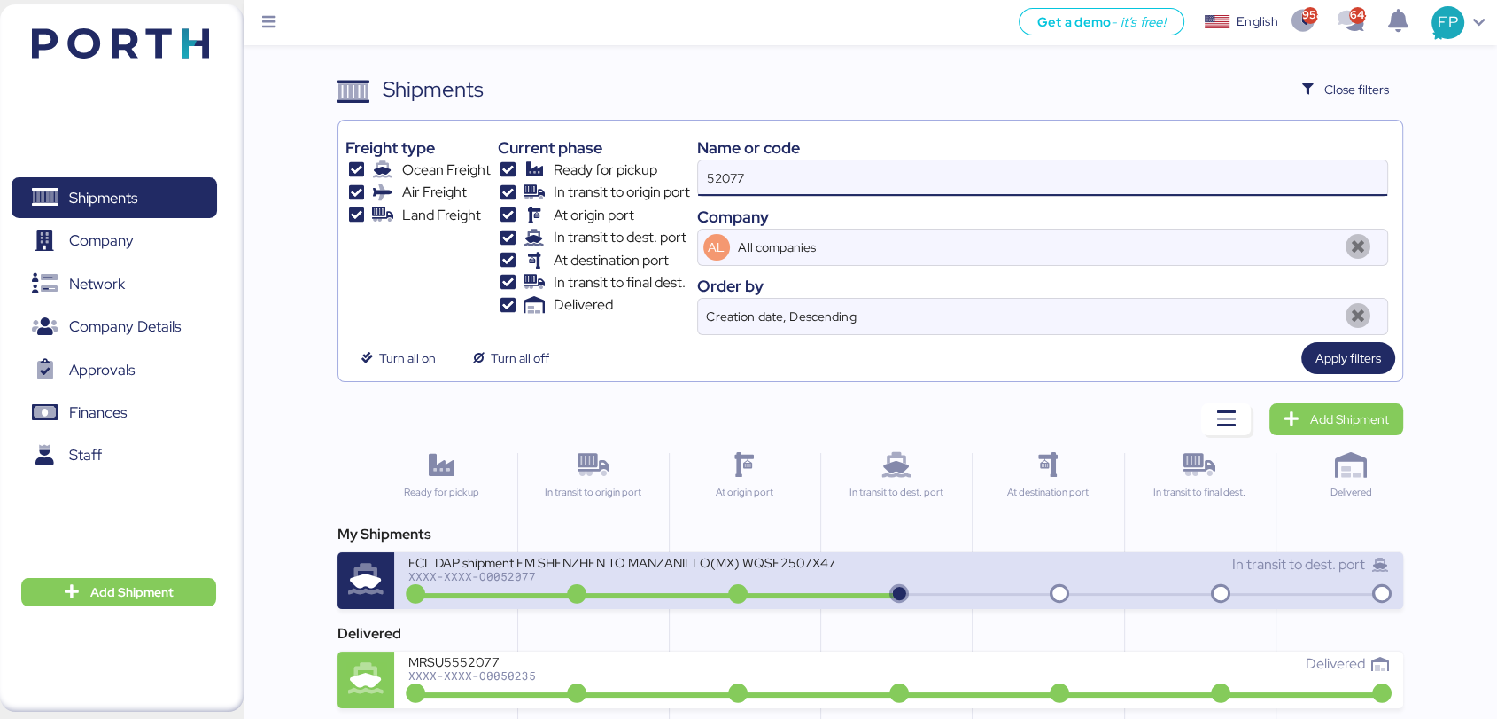
scroll to position [74, 0]
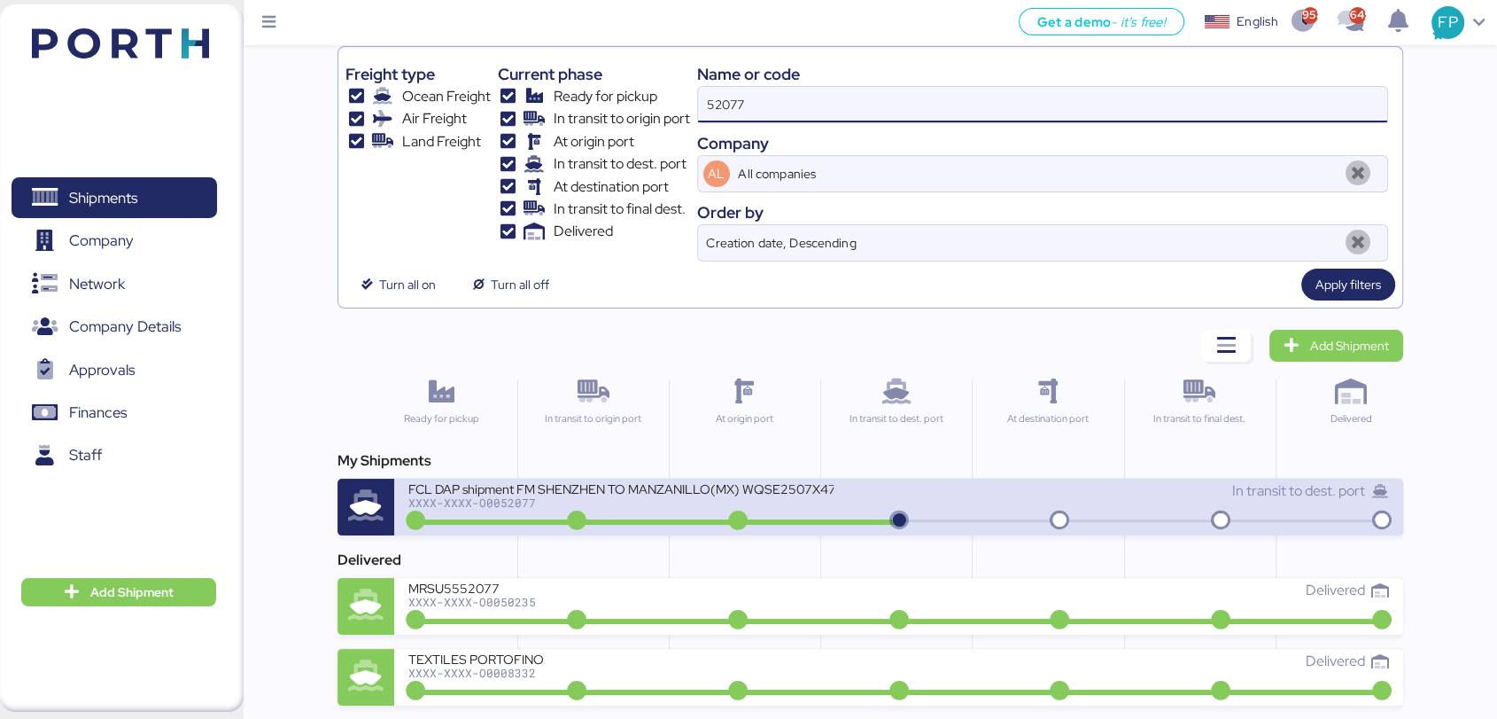
click at [705, 507] on div "FCL DAP shipment FM SHENZHEN TO MANZANILLO(MX) WQSE2507X47 XXXX-XXXX-O0052077" at bounding box center [653, 499] width 490 height 38
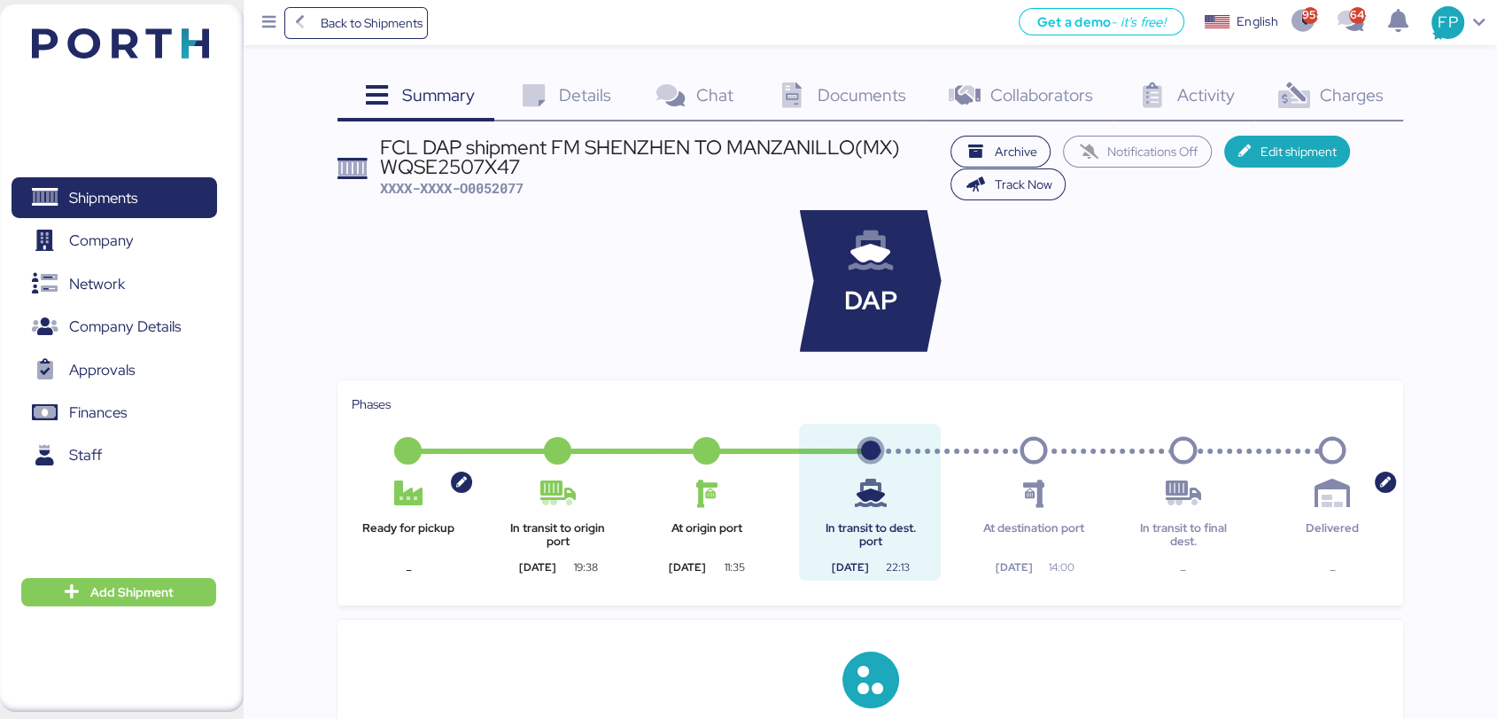
click at [1348, 89] on span "Charges" at bounding box center [1351, 94] width 64 height 23
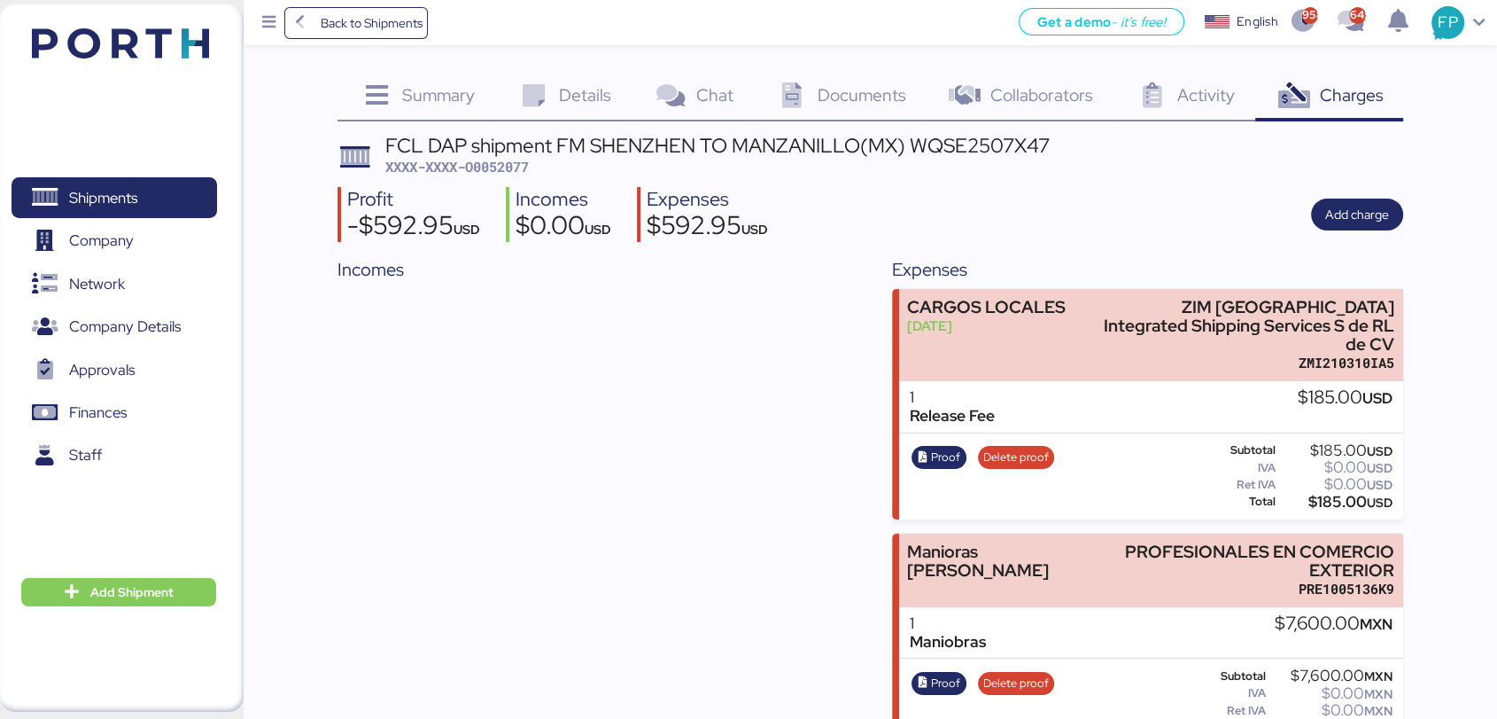
scroll to position [27, 0]
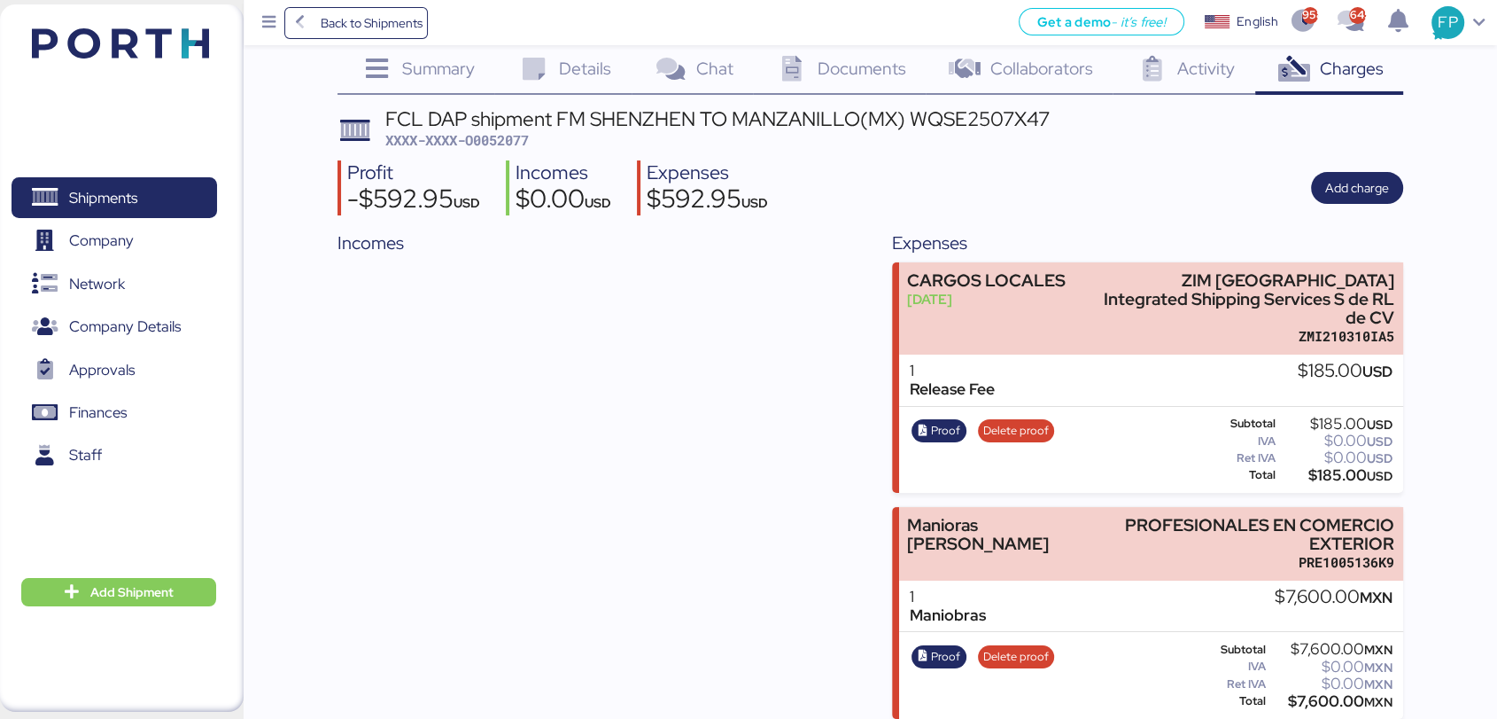
click at [517, 138] on span "XXXX-XXXX-O0052077" at bounding box center [457, 140] width 144 height 18
copy span "O0052077"
drag, startPoint x: 1118, startPoint y: 498, endPoint x: 1426, endPoint y: 523, distance: 308.5
click at [1426, 523] on div "Summary 0 Details 0 Chat 0 Documents 0 Collaborators 0 Activity 0 Charges 0 FCL…" at bounding box center [748, 345] width 1497 height 745
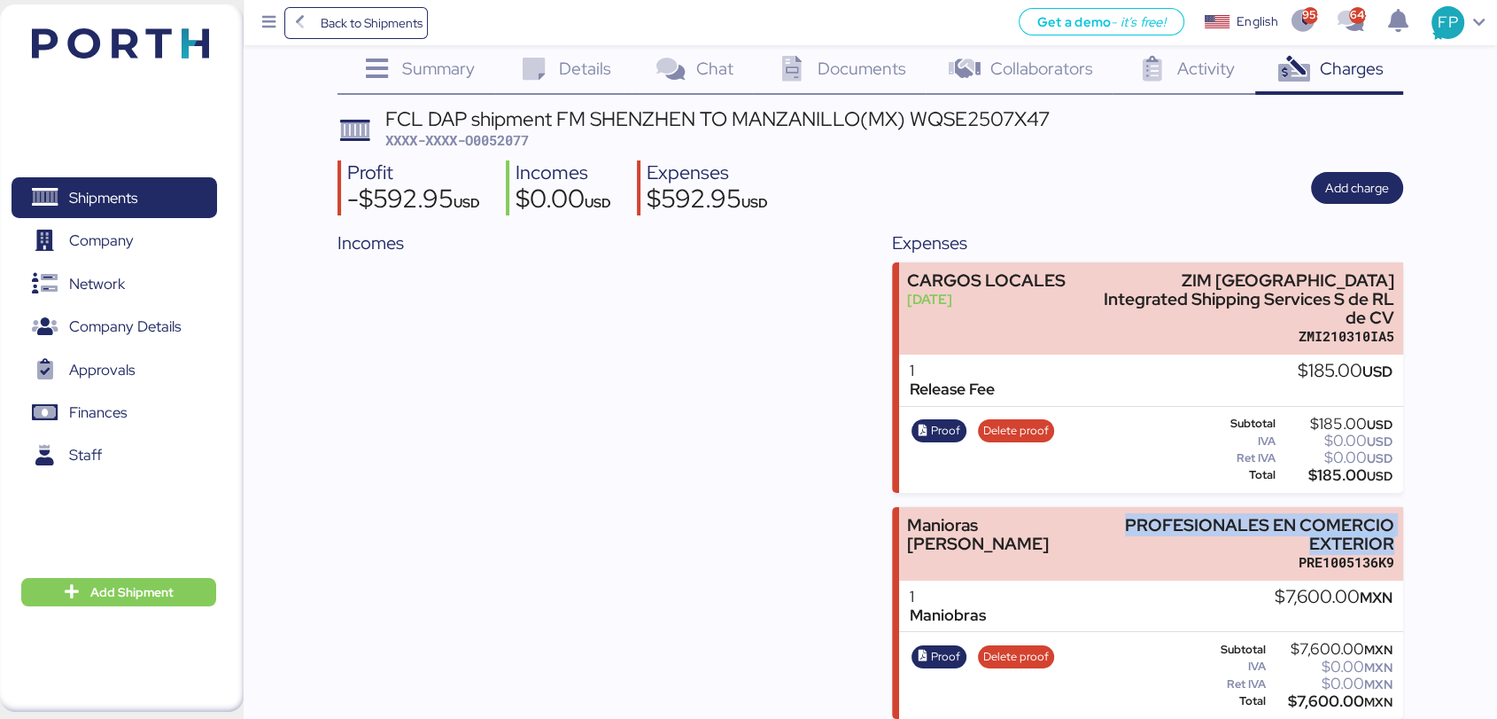
copy div "PROFESIONALES EN COMERCIO EXTERIOR"
click at [1305, 695] on div "$7,600.00 MXN" at bounding box center [1331, 701] width 124 height 13
copy div "7,600.00"
click at [518, 143] on span "XXXX-XXXX-O0052077" at bounding box center [457, 140] width 144 height 18
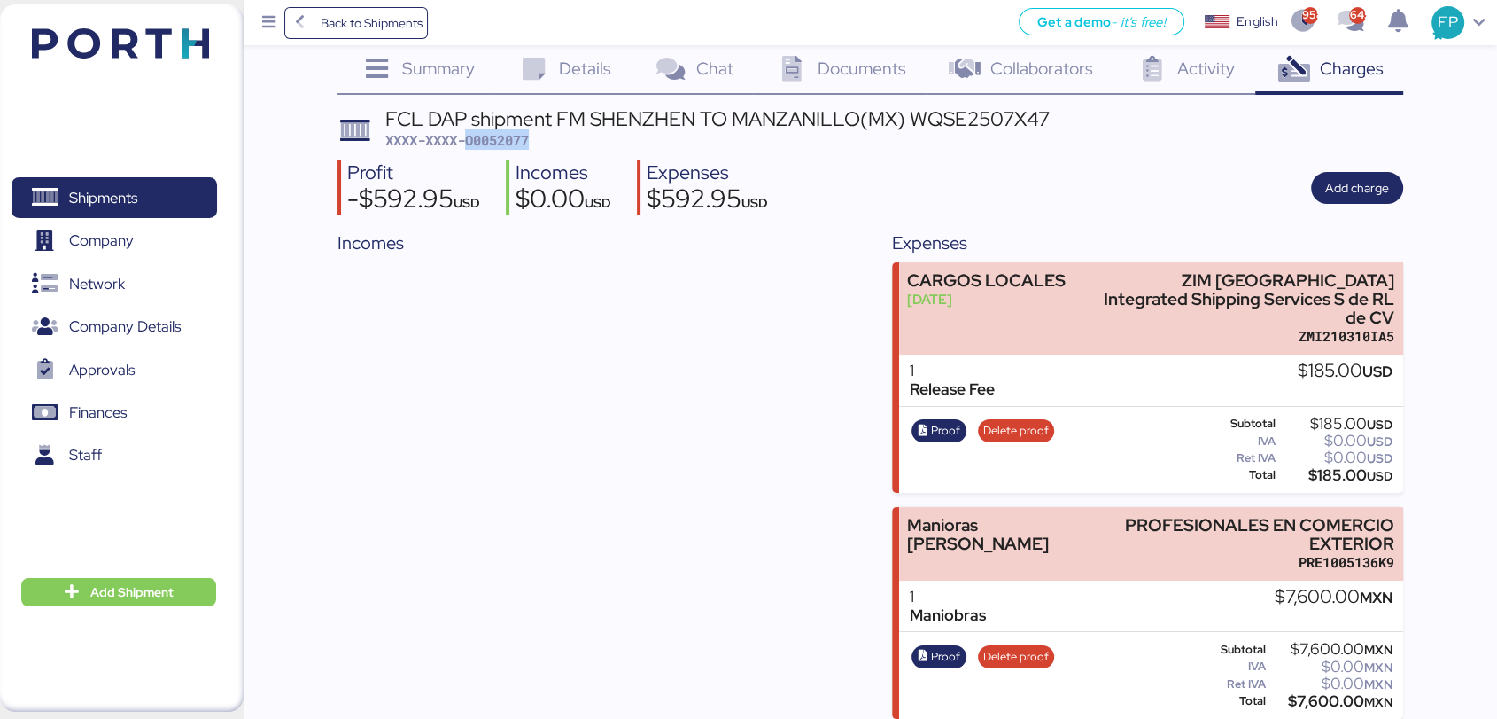
click at [518, 143] on span "XXXX-XXXX-O0052077" at bounding box center [457, 140] width 144 height 18
copy span "O0052077"
click at [110, 195] on span "Shipments" at bounding box center [103, 198] width 68 height 26
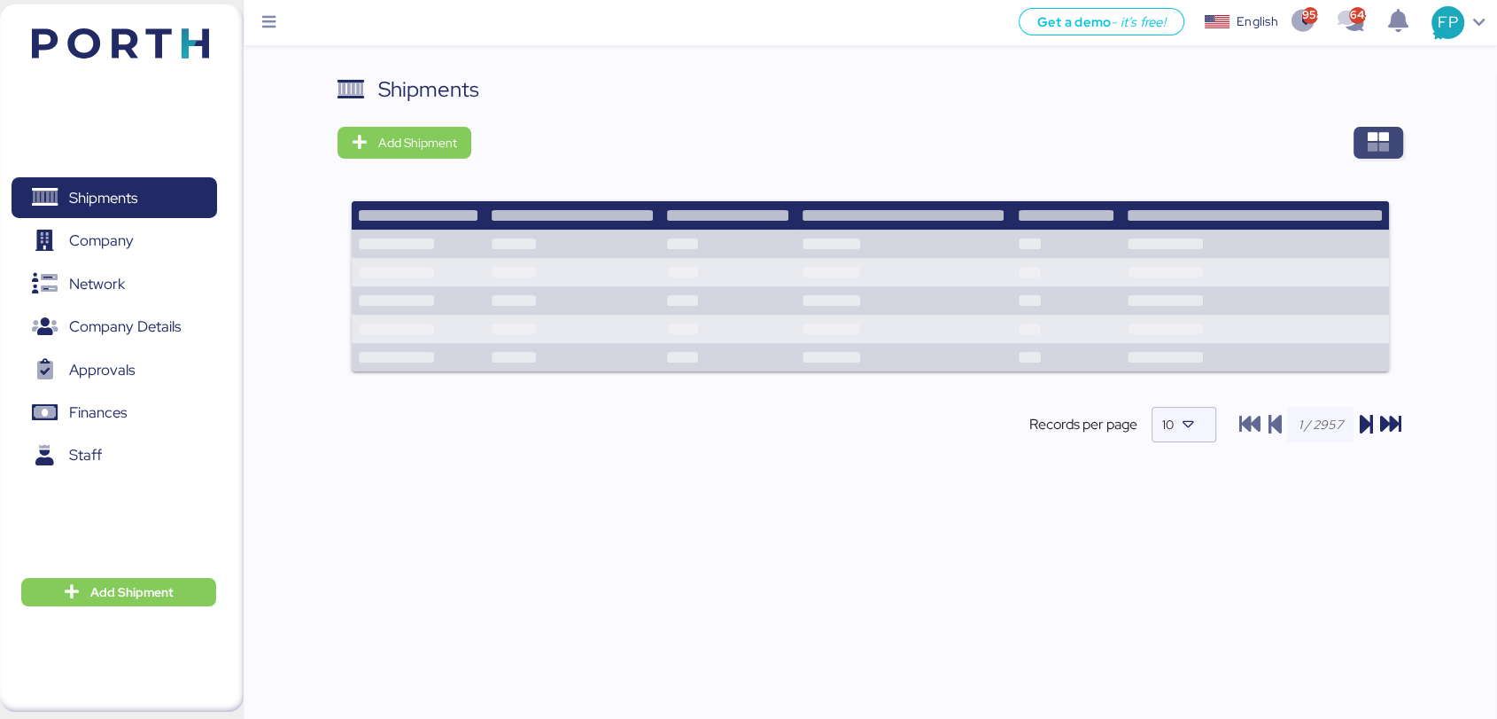
click at [1401, 145] on span "button" at bounding box center [1379, 143] width 50 height 32
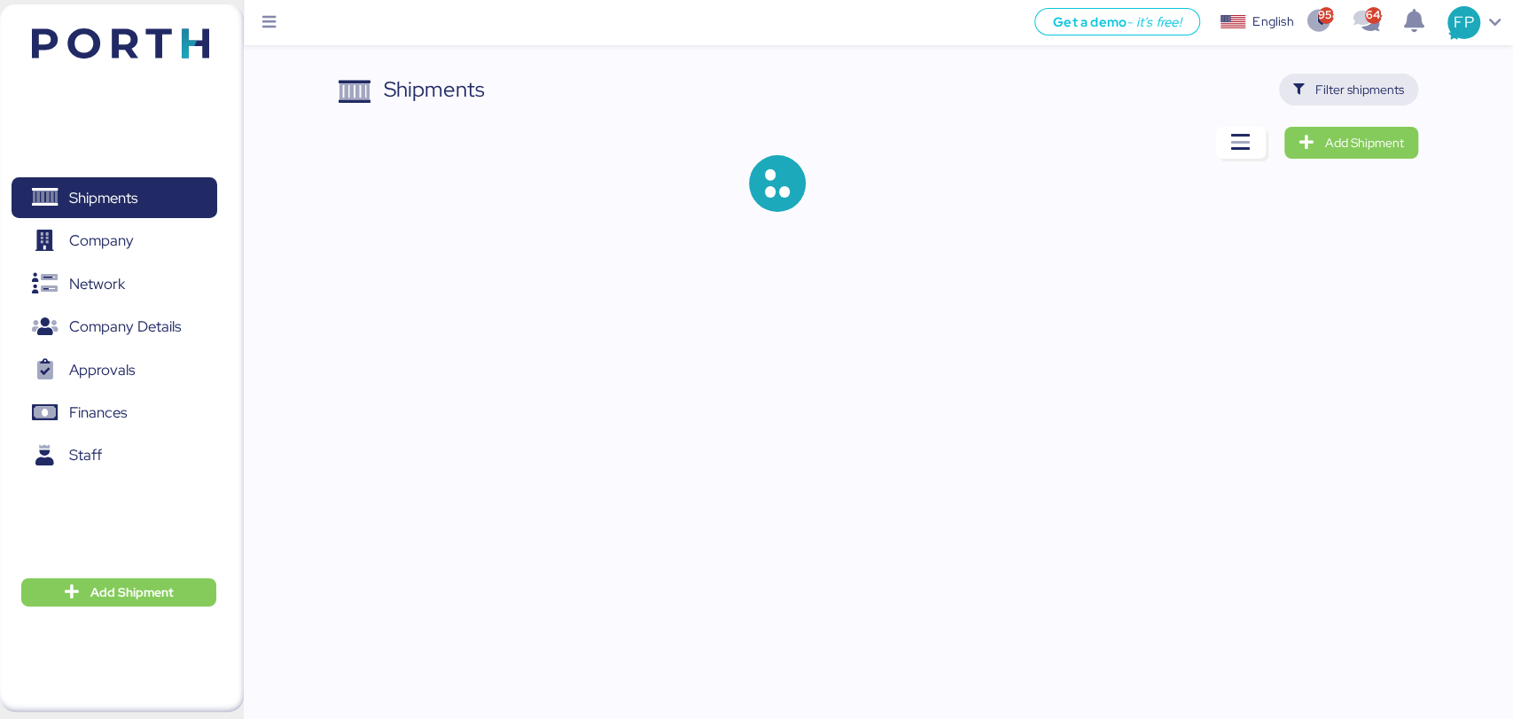
click at [1342, 80] on span "Filter shipments" at bounding box center [1359, 89] width 89 height 21
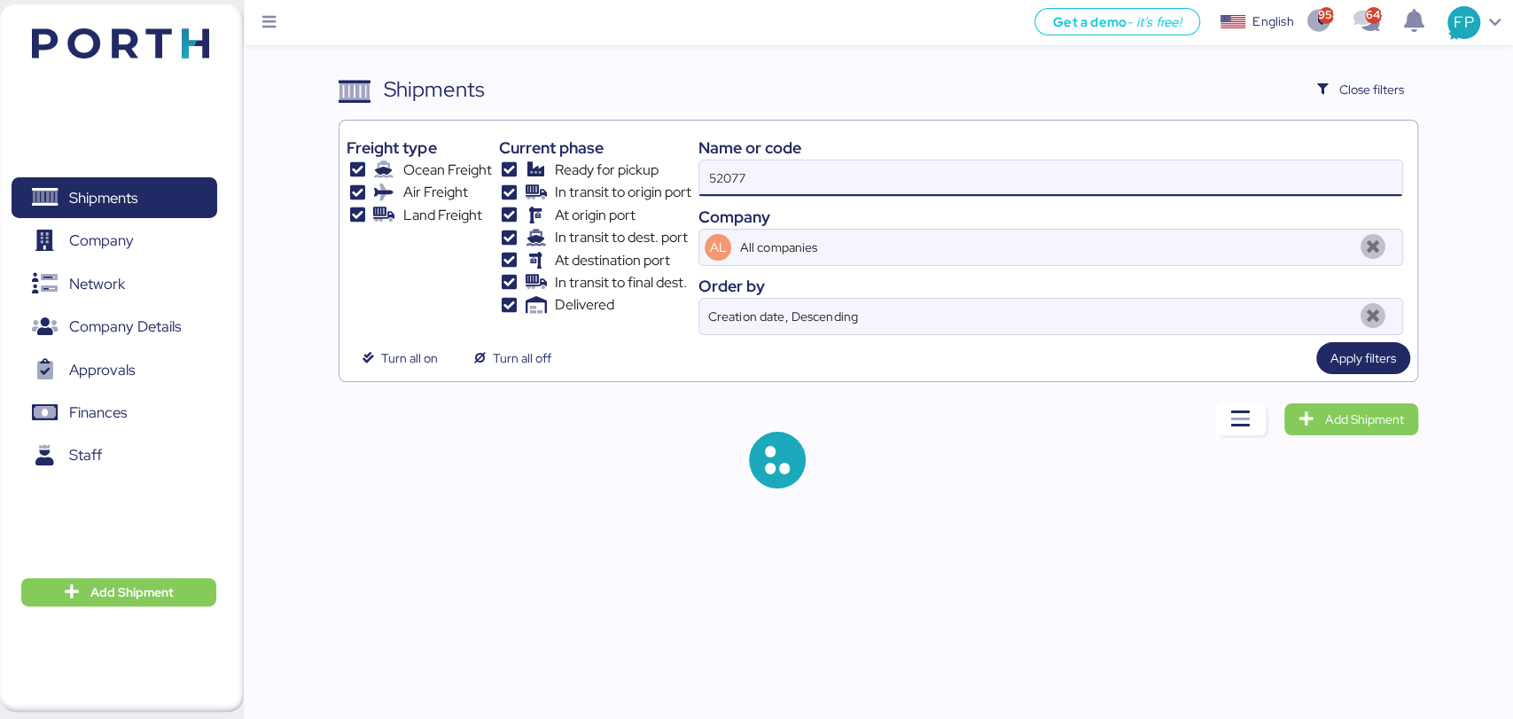
click at [743, 185] on input "52077" at bounding box center [1050, 177] width 702 height 35
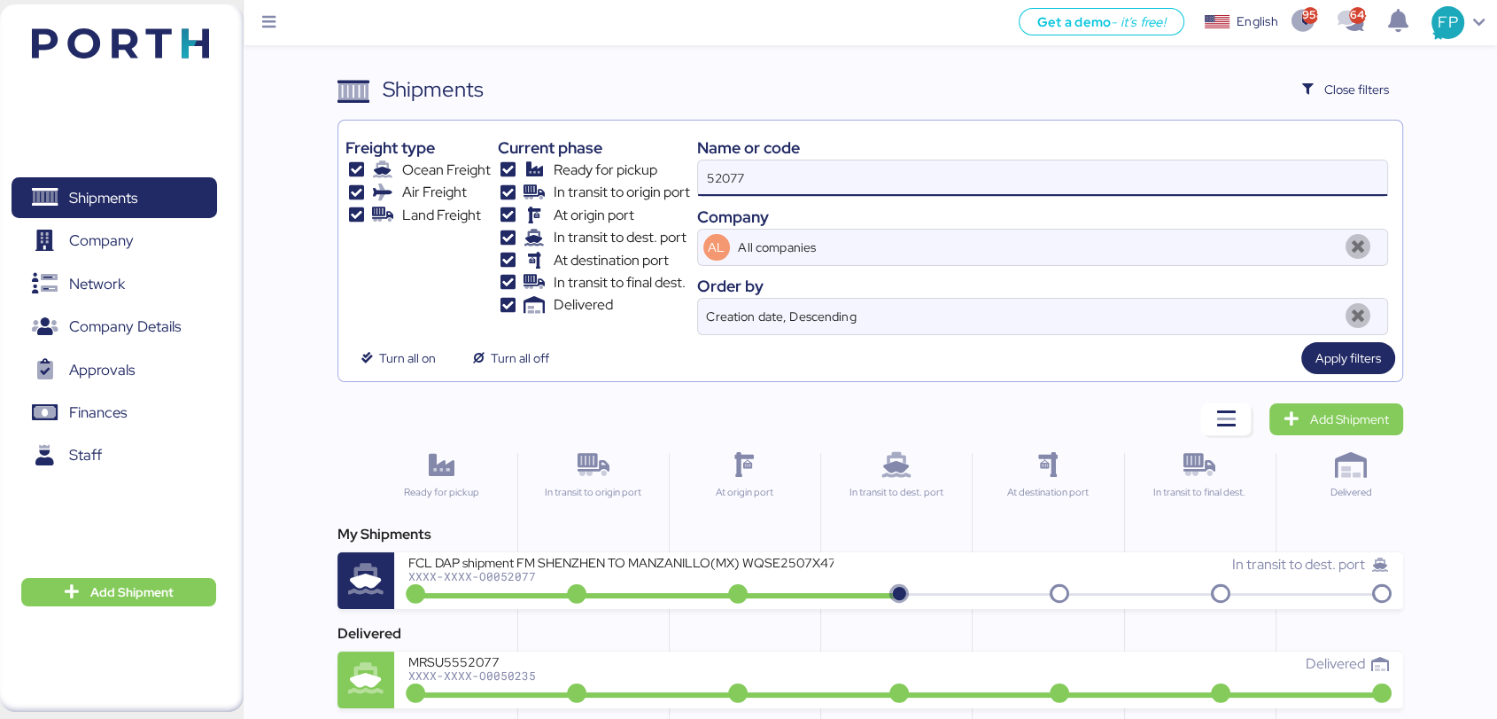
paste input "O0051966"
type input "O0051966"
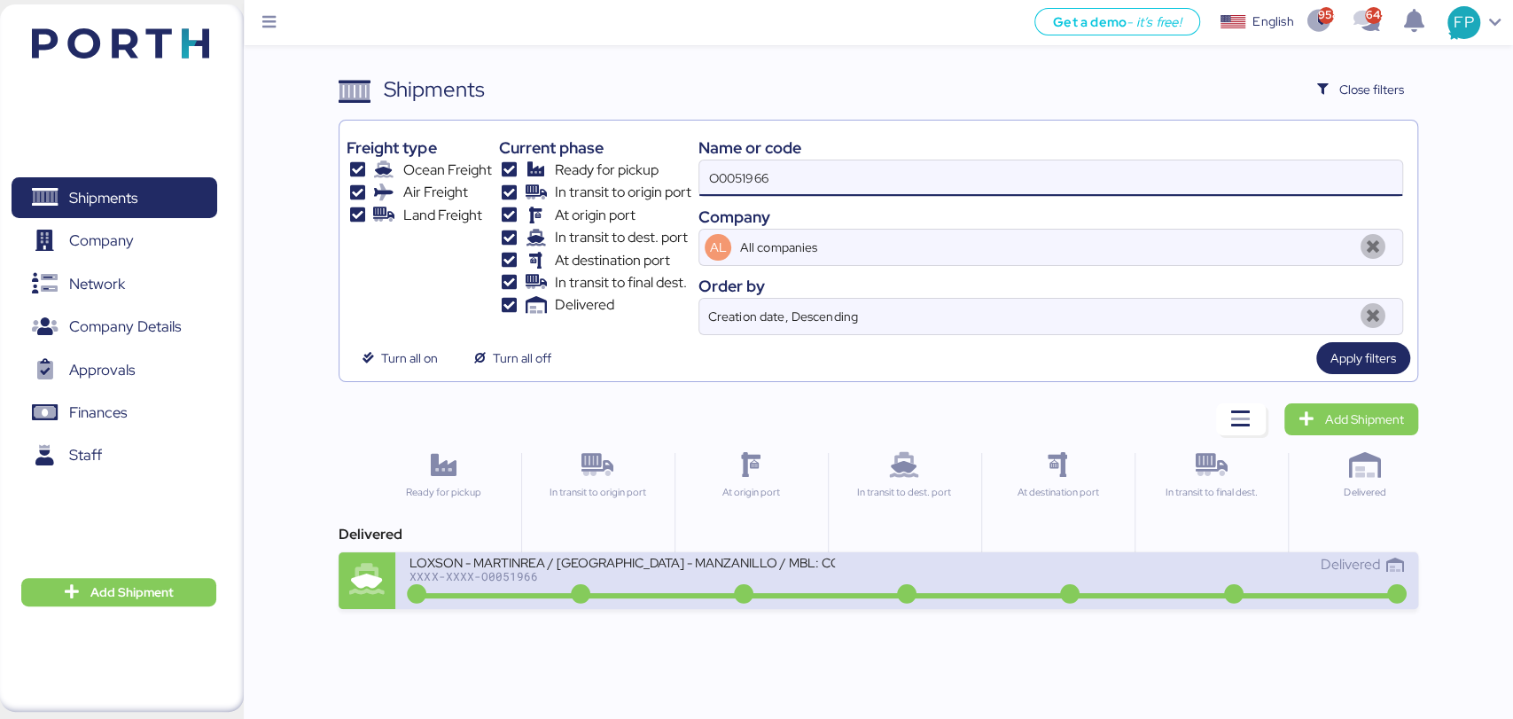
click at [709, 569] on div "LOXSON - MARTINREA / [GEOGRAPHIC_DATA] - MANZANILLO / MBL: COSU6423724460 - HBL…" at bounding box center [621, 561] width 425 height 15
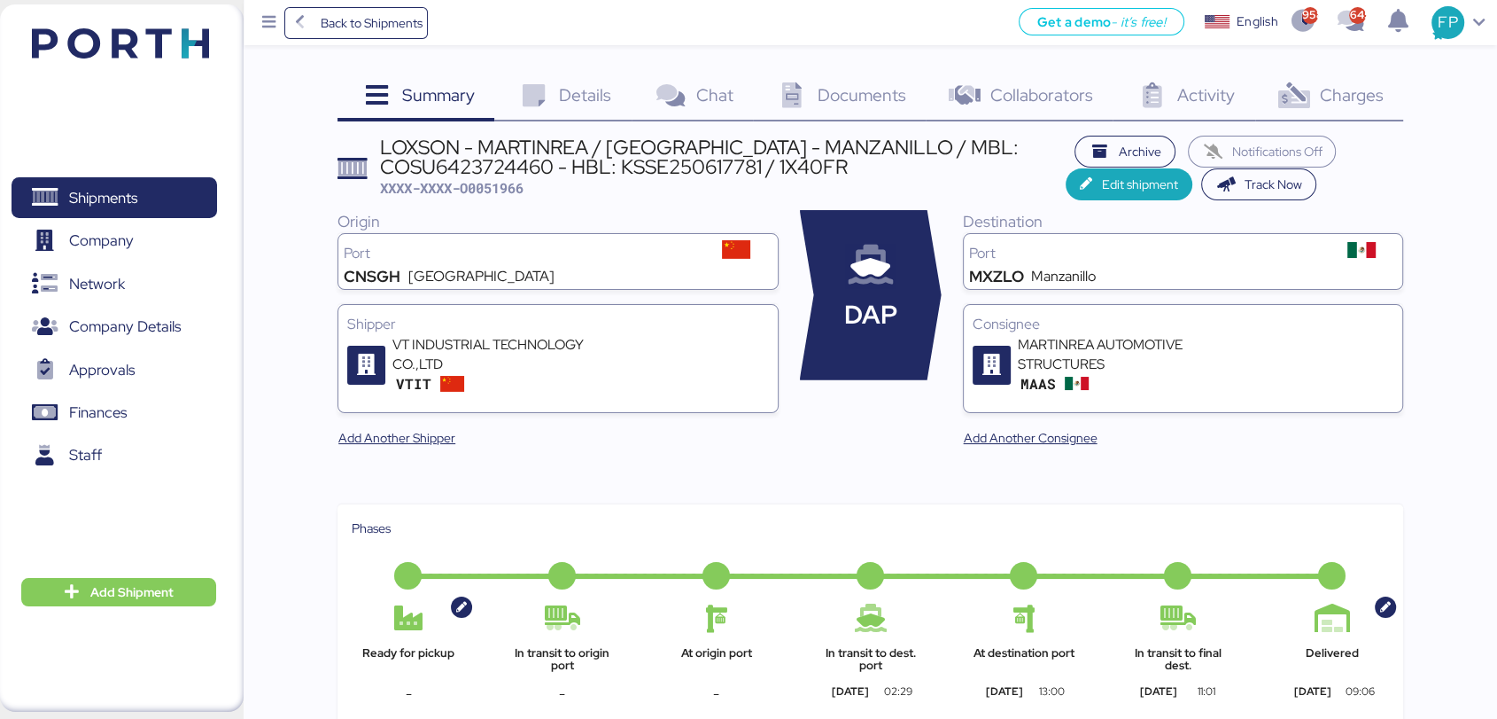
click at [1353, 83] on span "Charges" at bounding box center [1351, 94] width 64 height 23
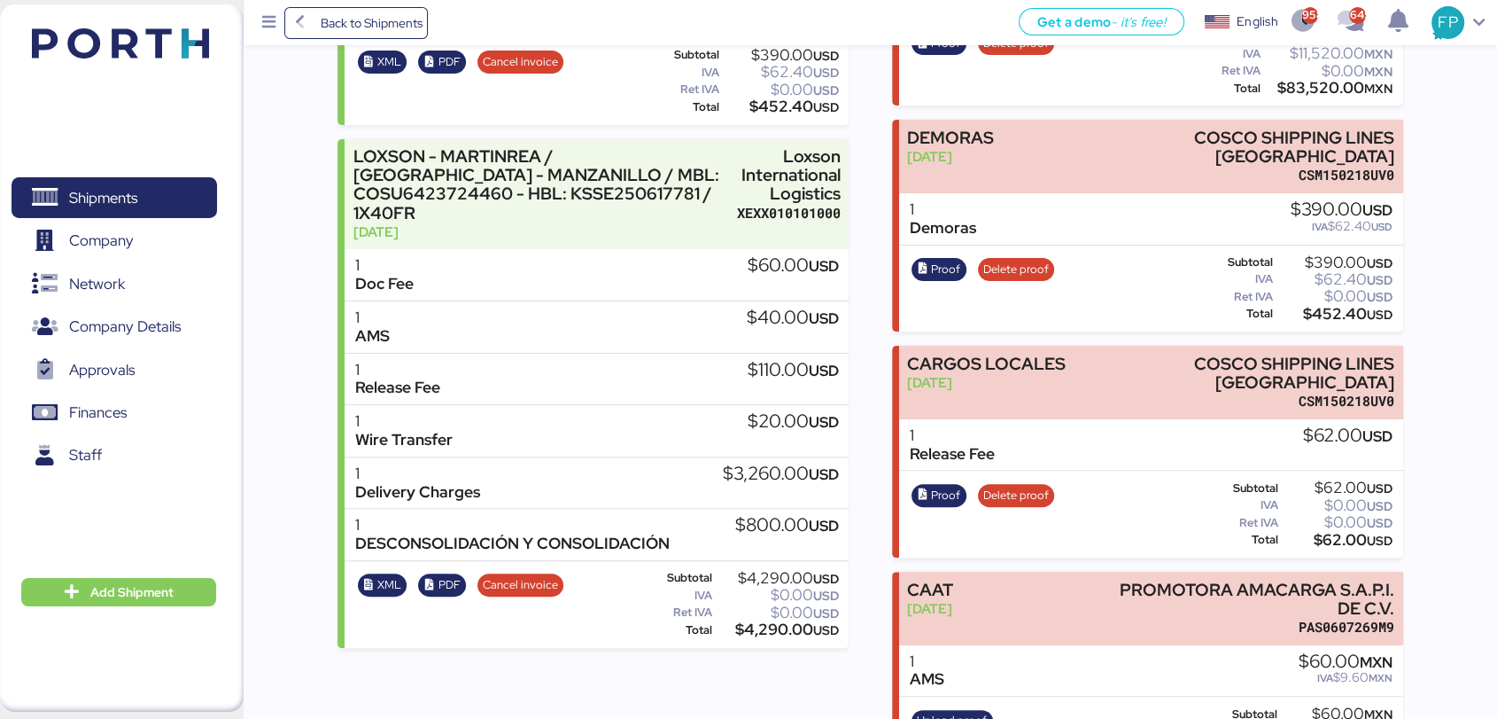
scroll to position [427, 0]
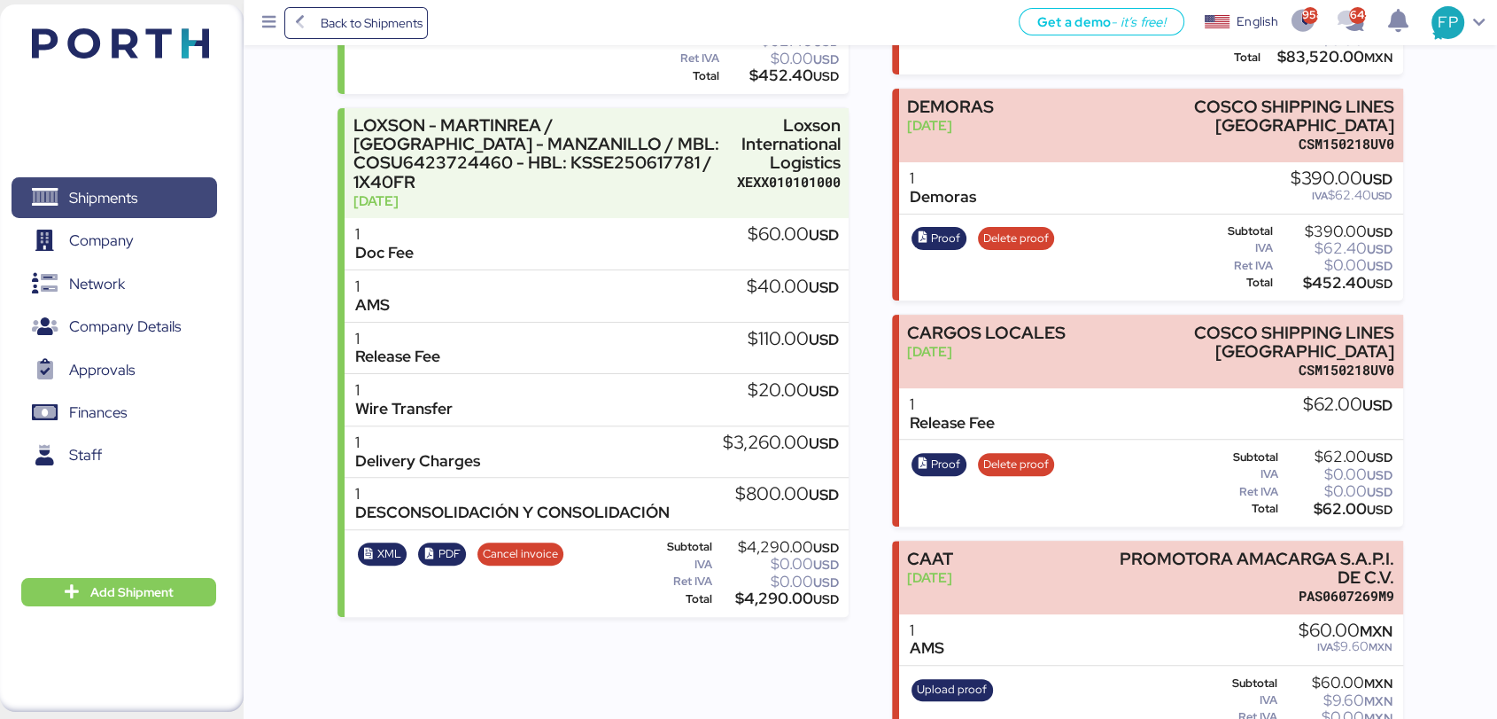
click at [170, 185] on span "Shipments" at bounding box center [114, 198] width 191 height 26
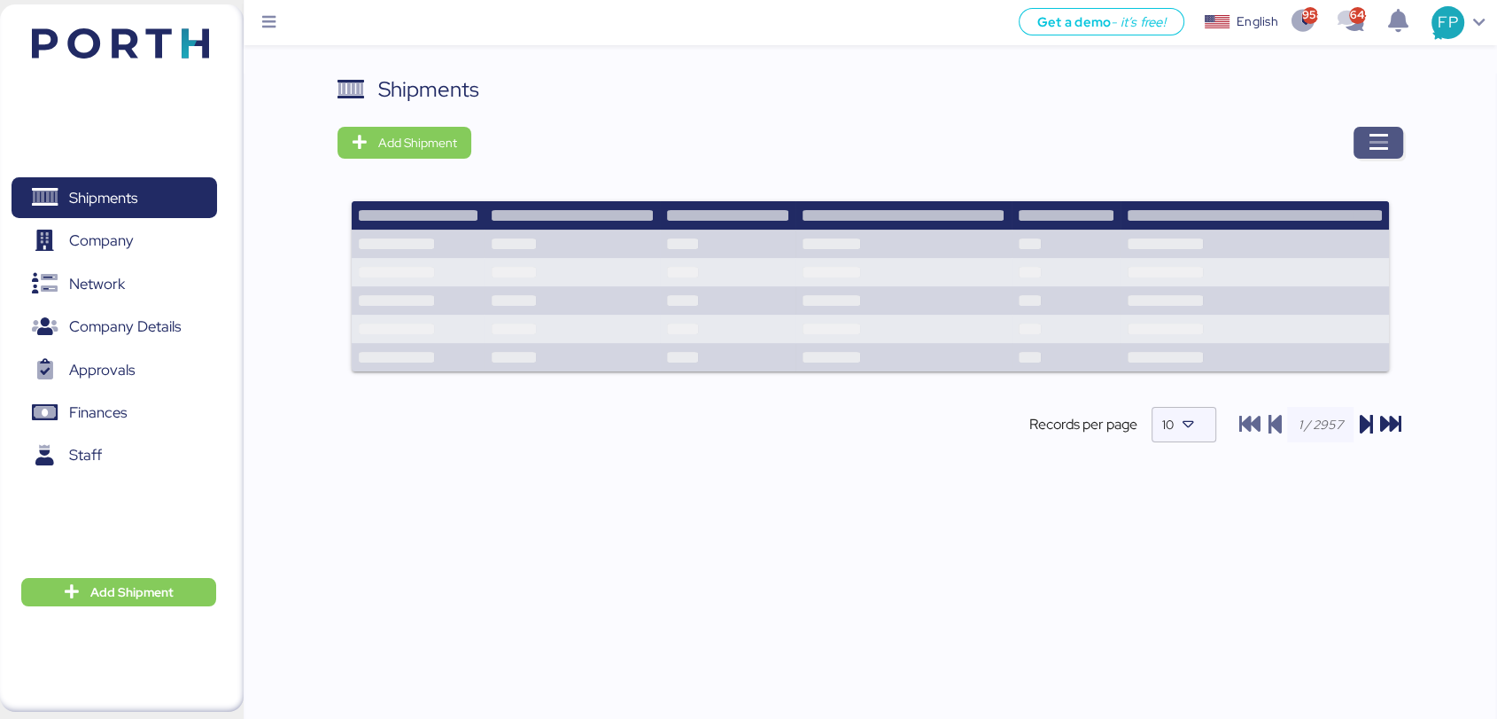
click at [1393, 151] on span "button" at bounding box center [1379, 143] width 50 height 32
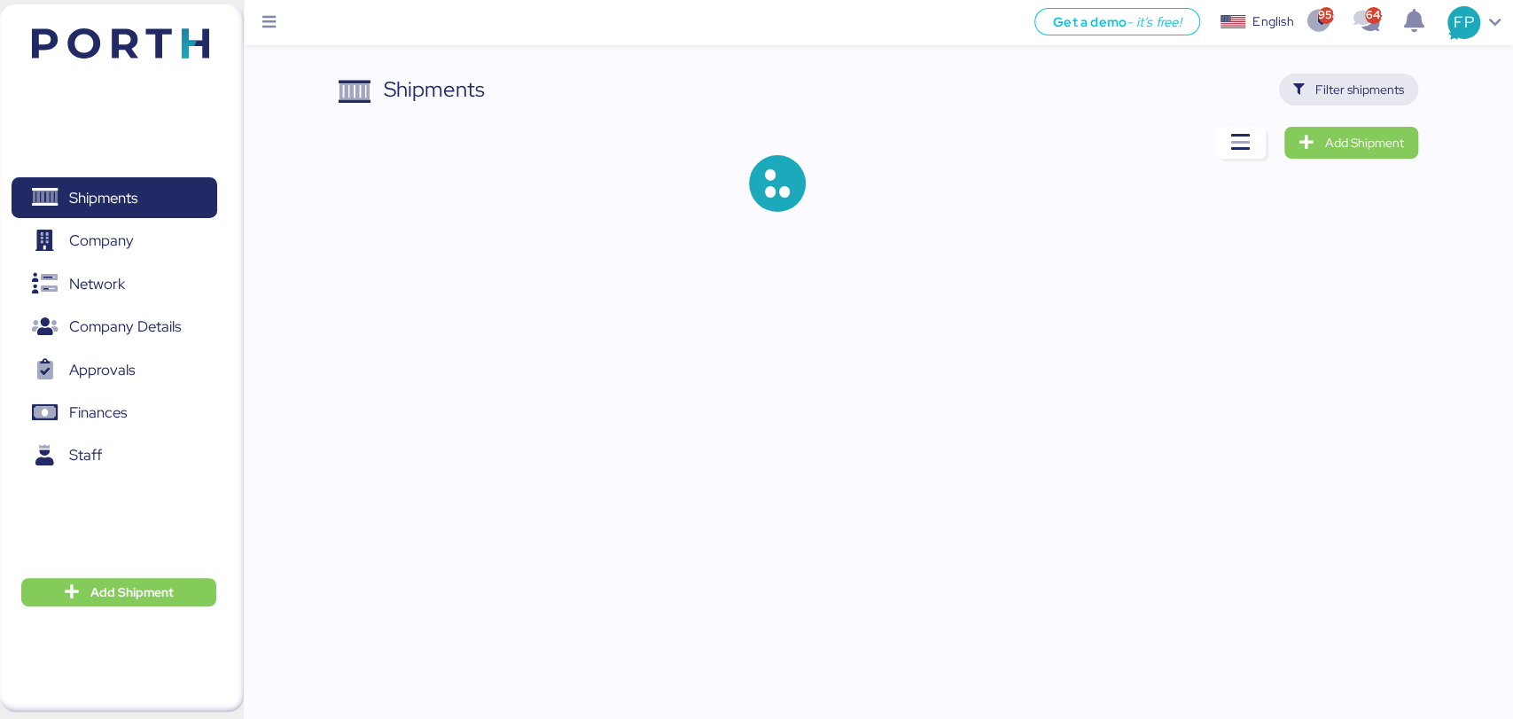
click at [1345, 79] on span "Filter shipments" at bounding box center [1359, 89] width 89 height 21
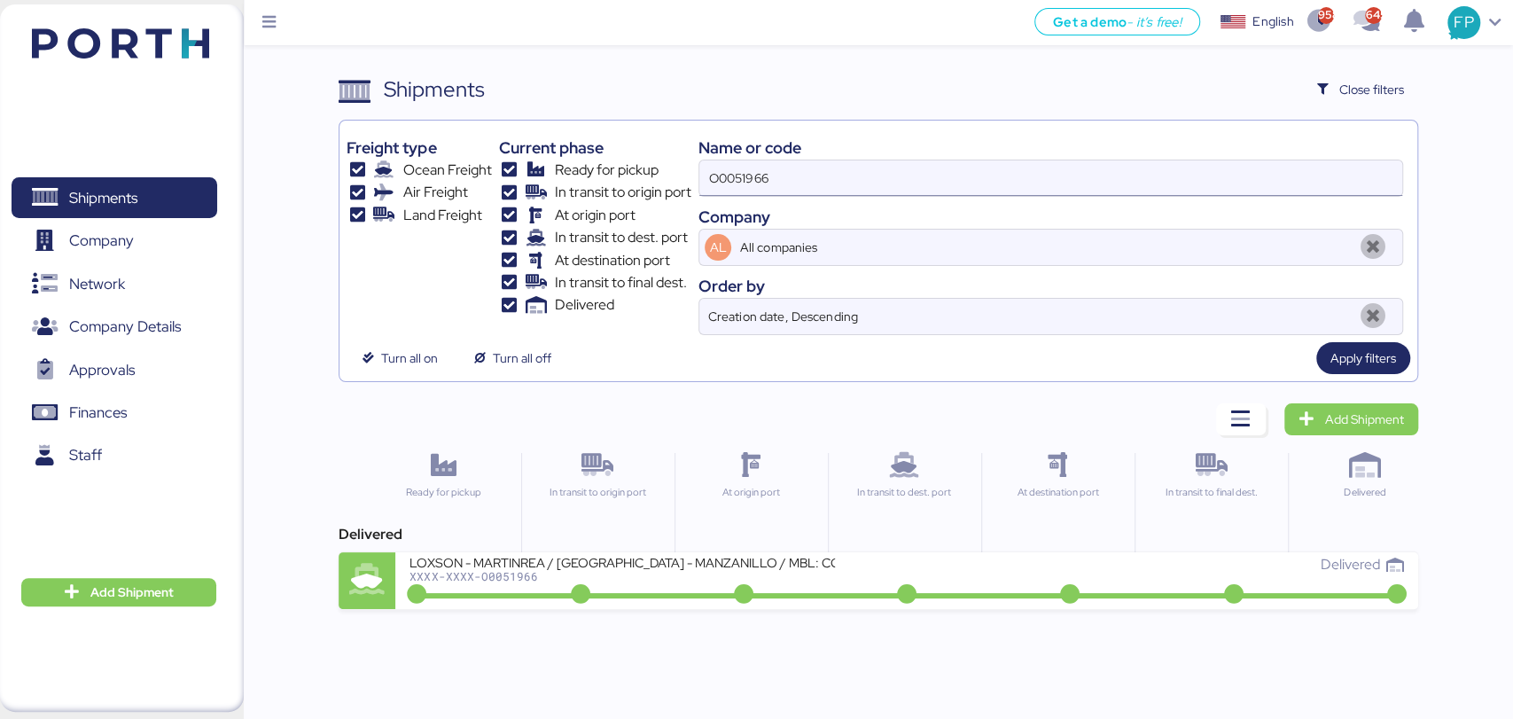
click at [762, 161] on input "O0051966" at bounding box center [1050, 177] width 702 height 35
paste input
type input "O0051966"
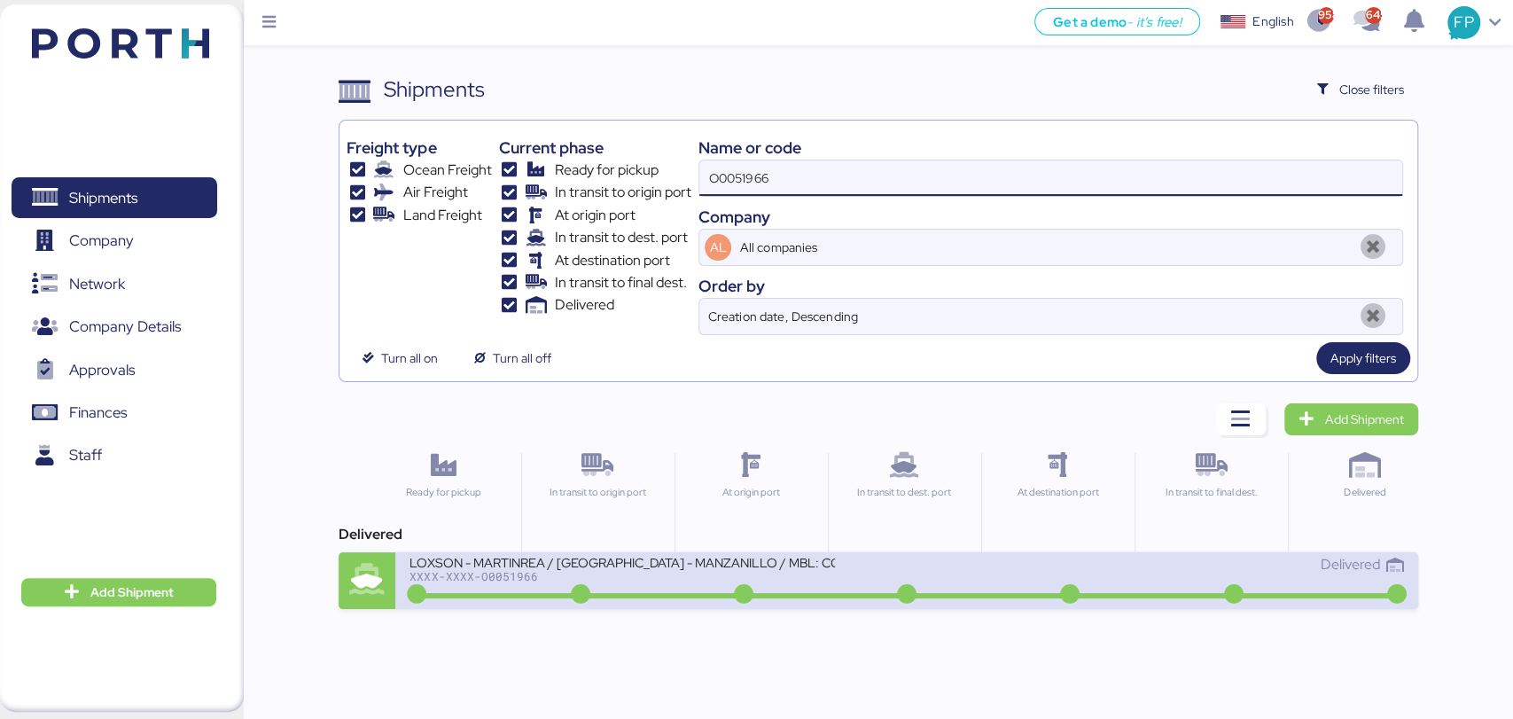
click at [688, 583] on div "LOXSON - MARTINREA / [GEOGRAPHIC_DATA] - MANZANILLO / MBL: COSU6423724460 - HBL…" at bounding box center [657, 573] width 497 height 38
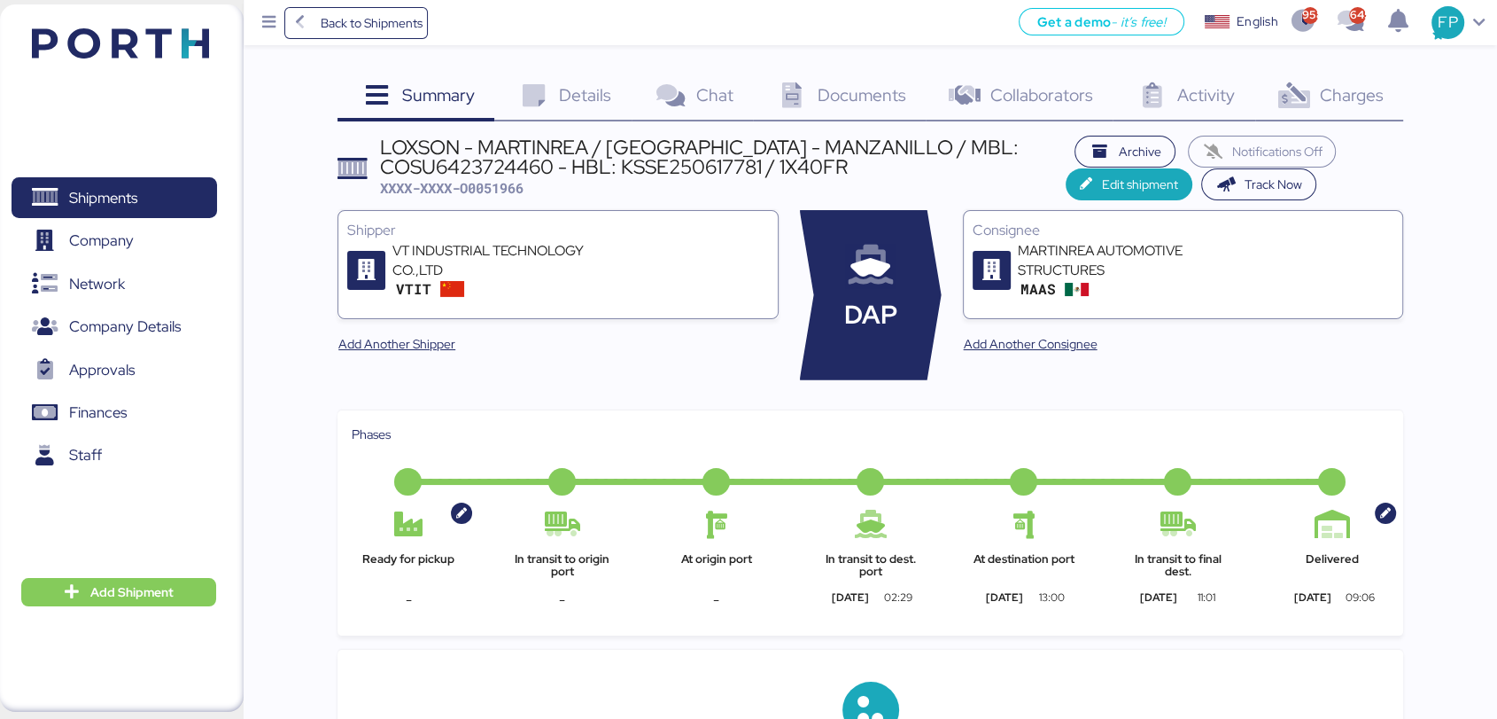
click at [1351, 87] on span "Charges" at bounding box center [1351, 94] width 64 height 23
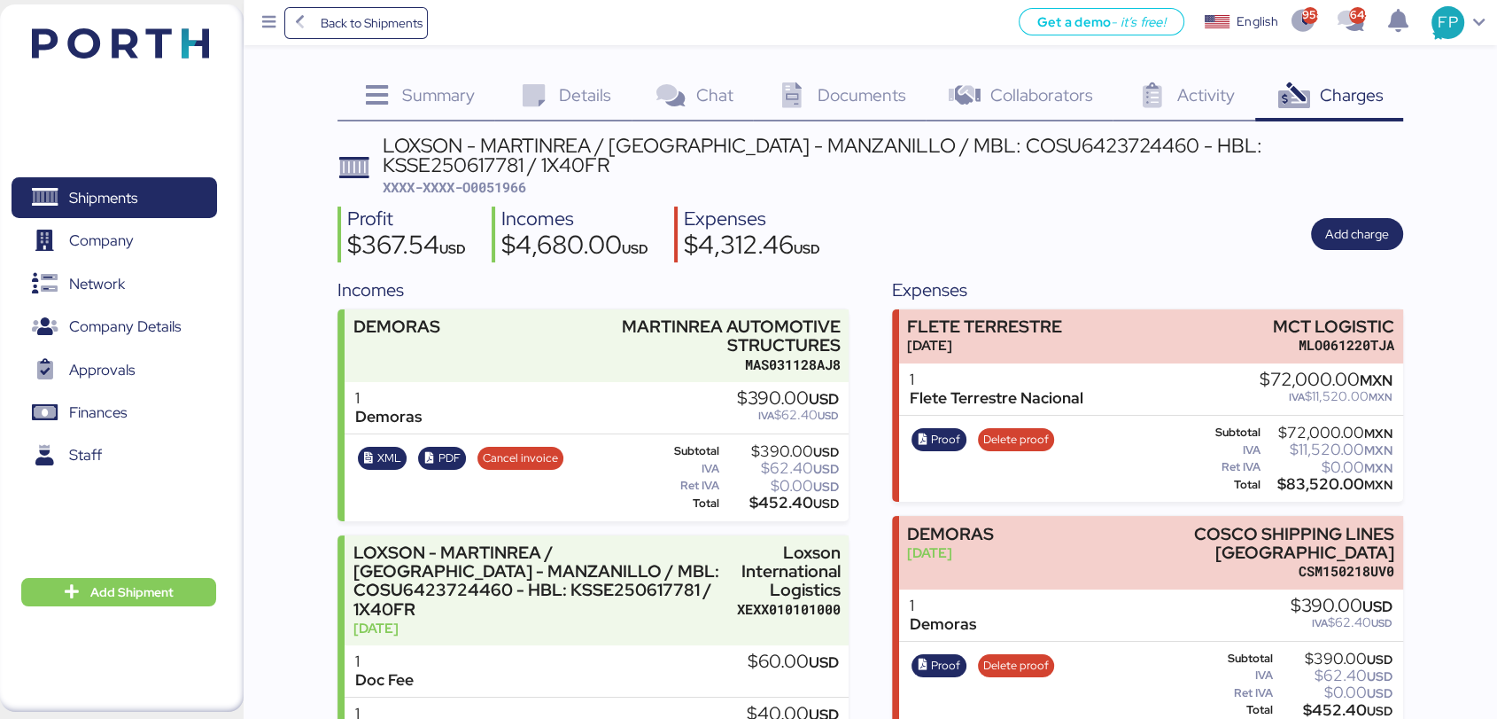
click at [508, 178] on span "XXXX-XXXX-O0051966" at bounding box center [455, 187] width 144 height 18
copy span "O0051966"
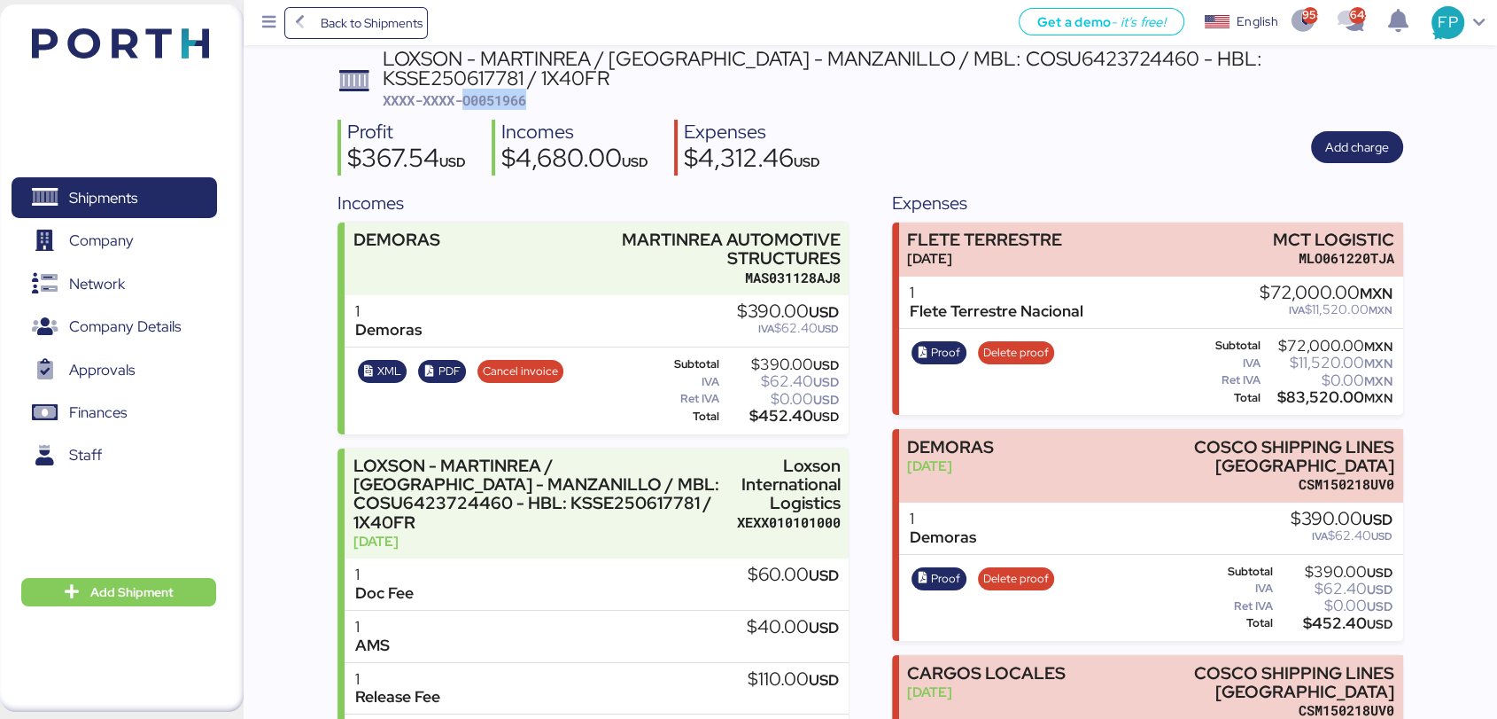
scroll to position [85, 0]
